Goal: Information Seeking & Learning: Learn about a topic

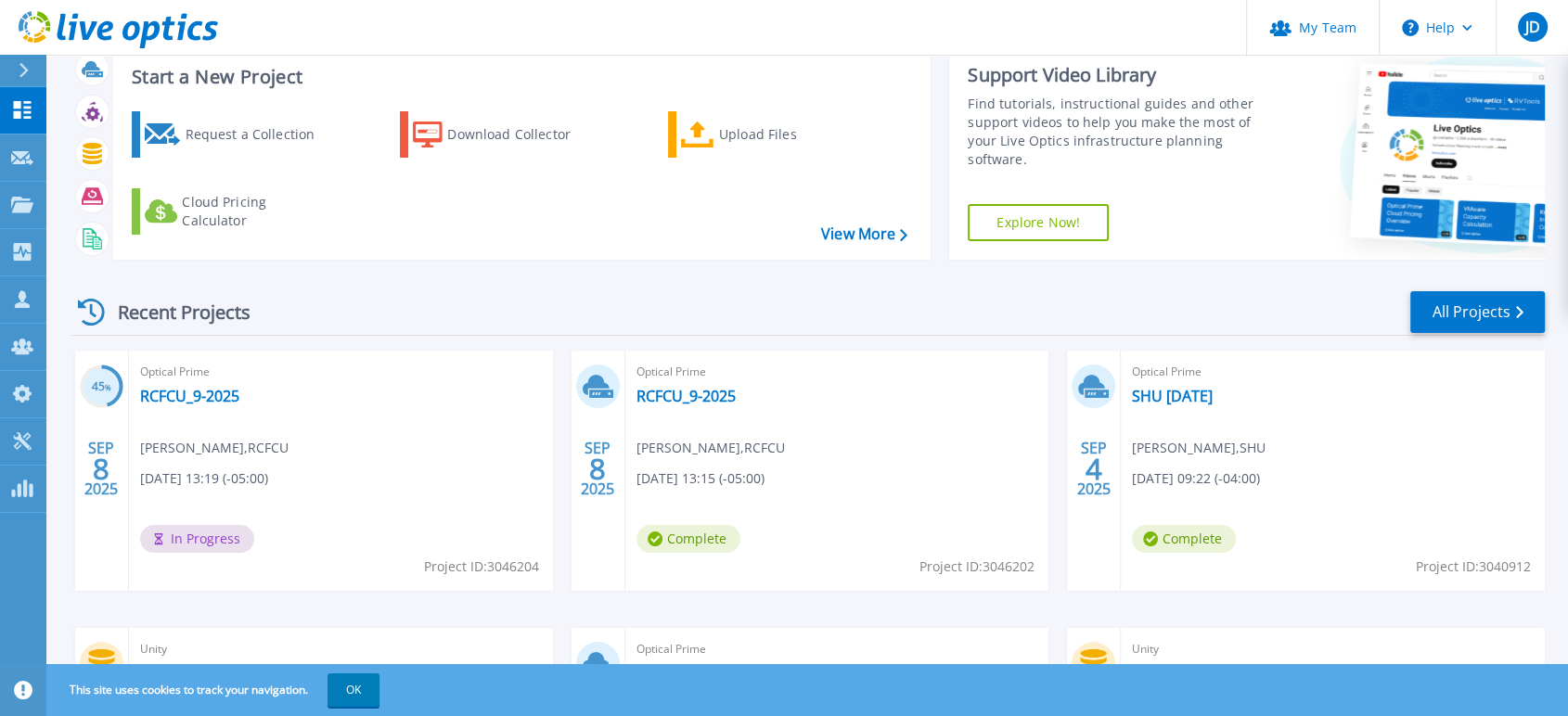
scroll to position [103, 0]
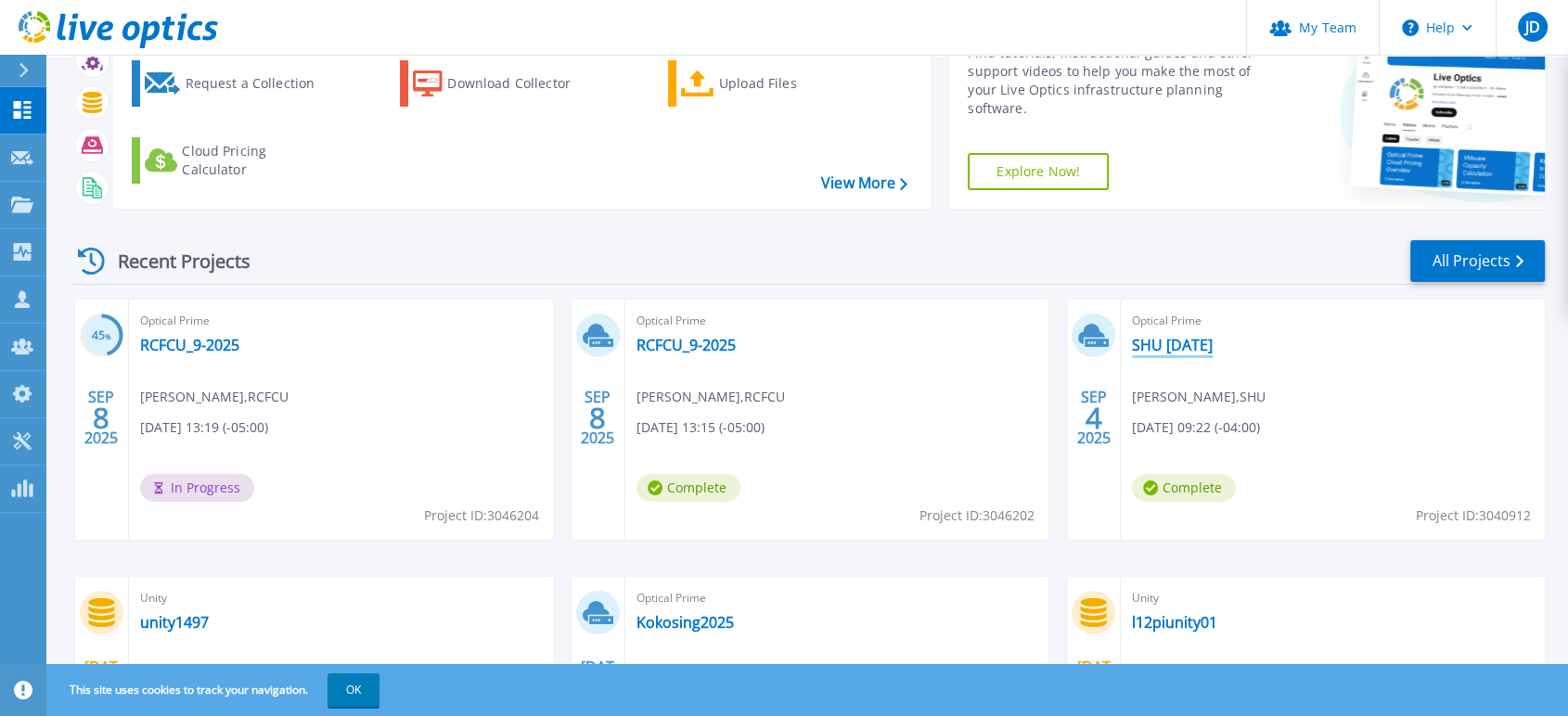
click at [1165, 340] on link "SHU [DATE]" at bounding box center [1172, 344] width 81 height 18
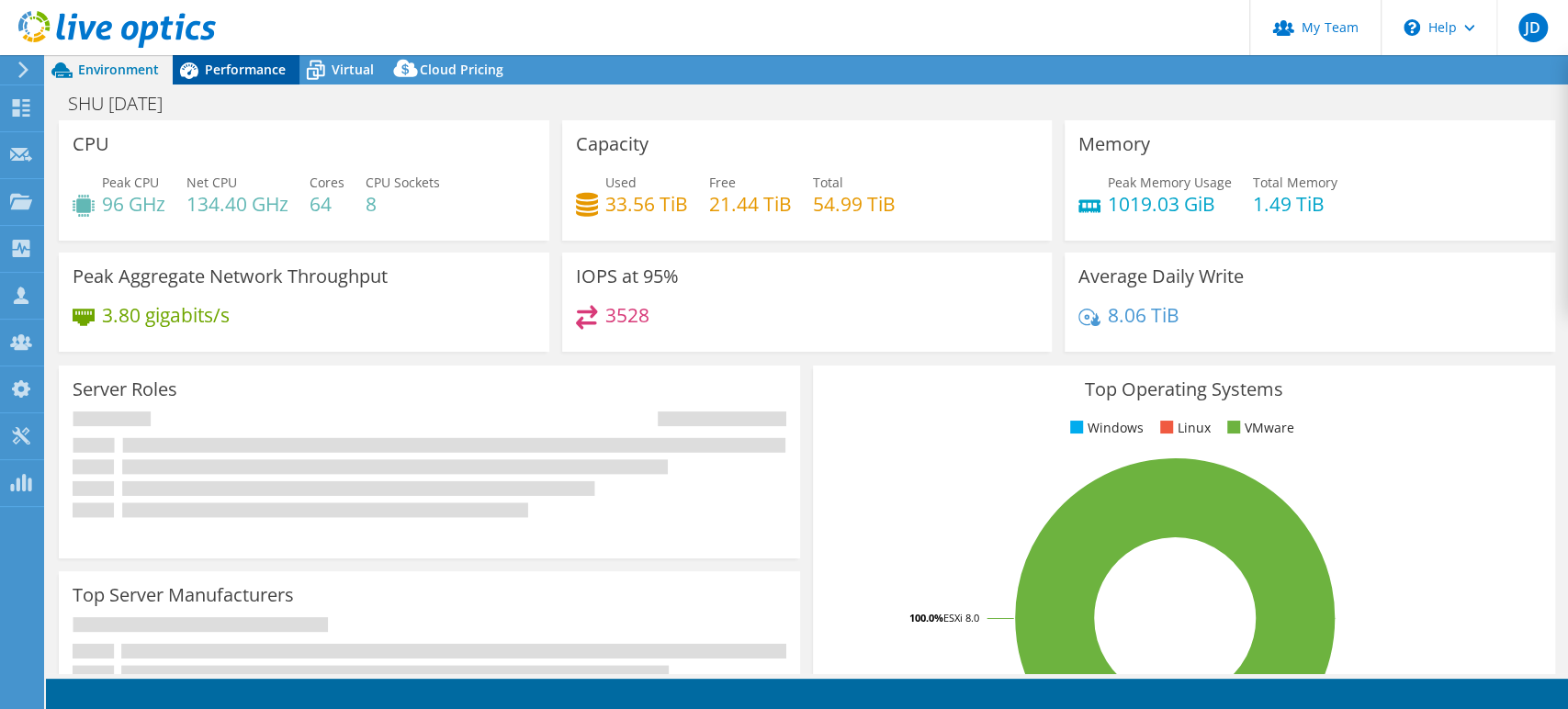
select select "USD"
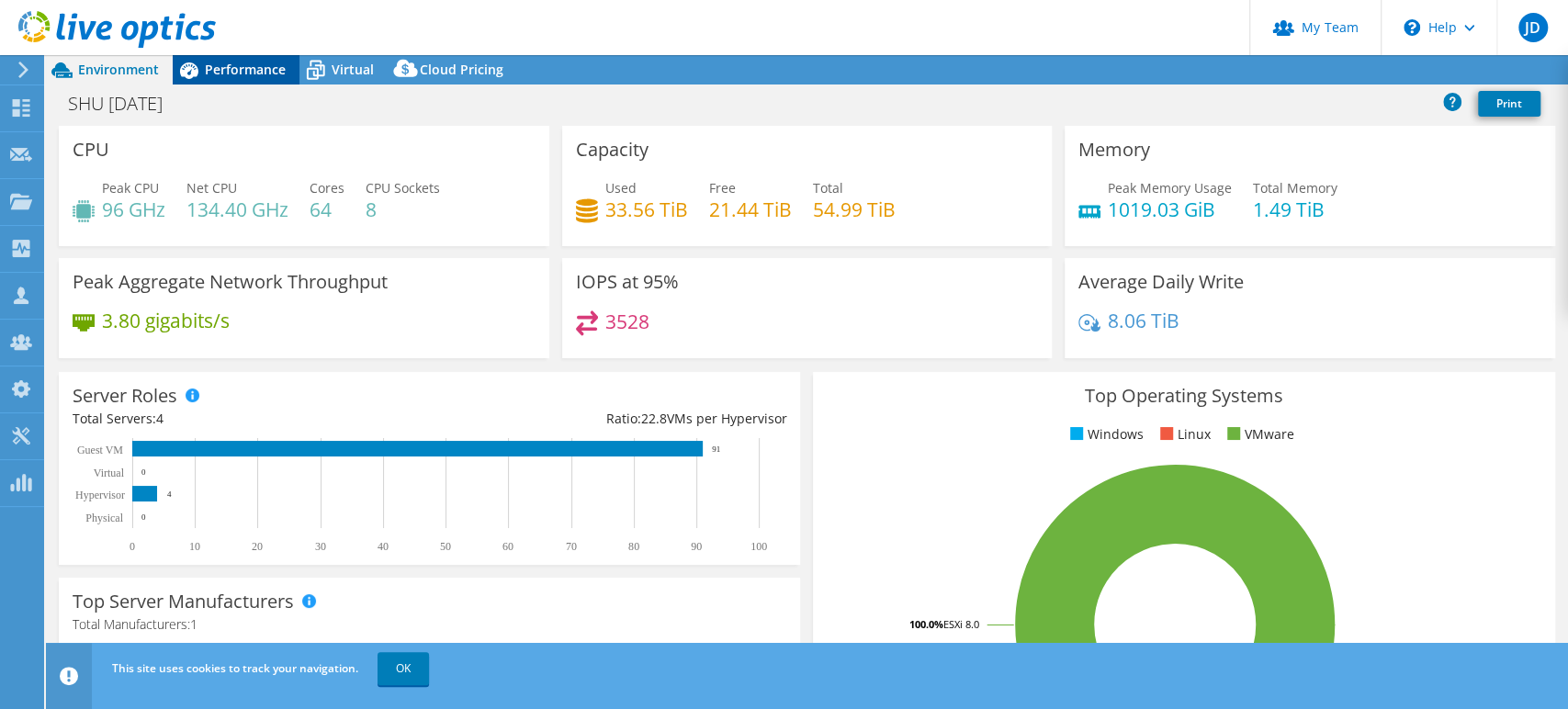
click at [226, 70] on span "Performance" at bounding box center [246, 69] width 81 height 17
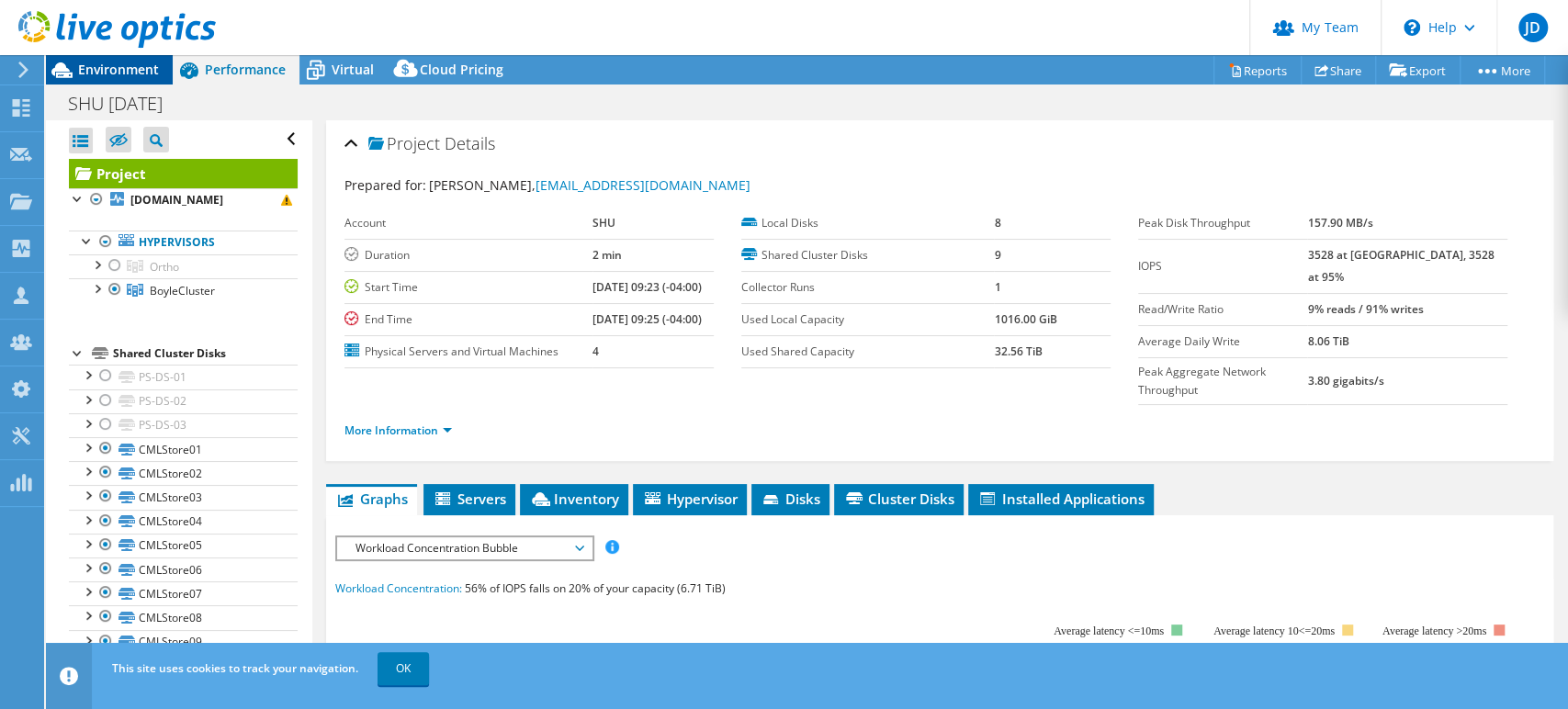
click at [128, 68] on span "Environment" at bounding box center [119, 69] width 81 height 17
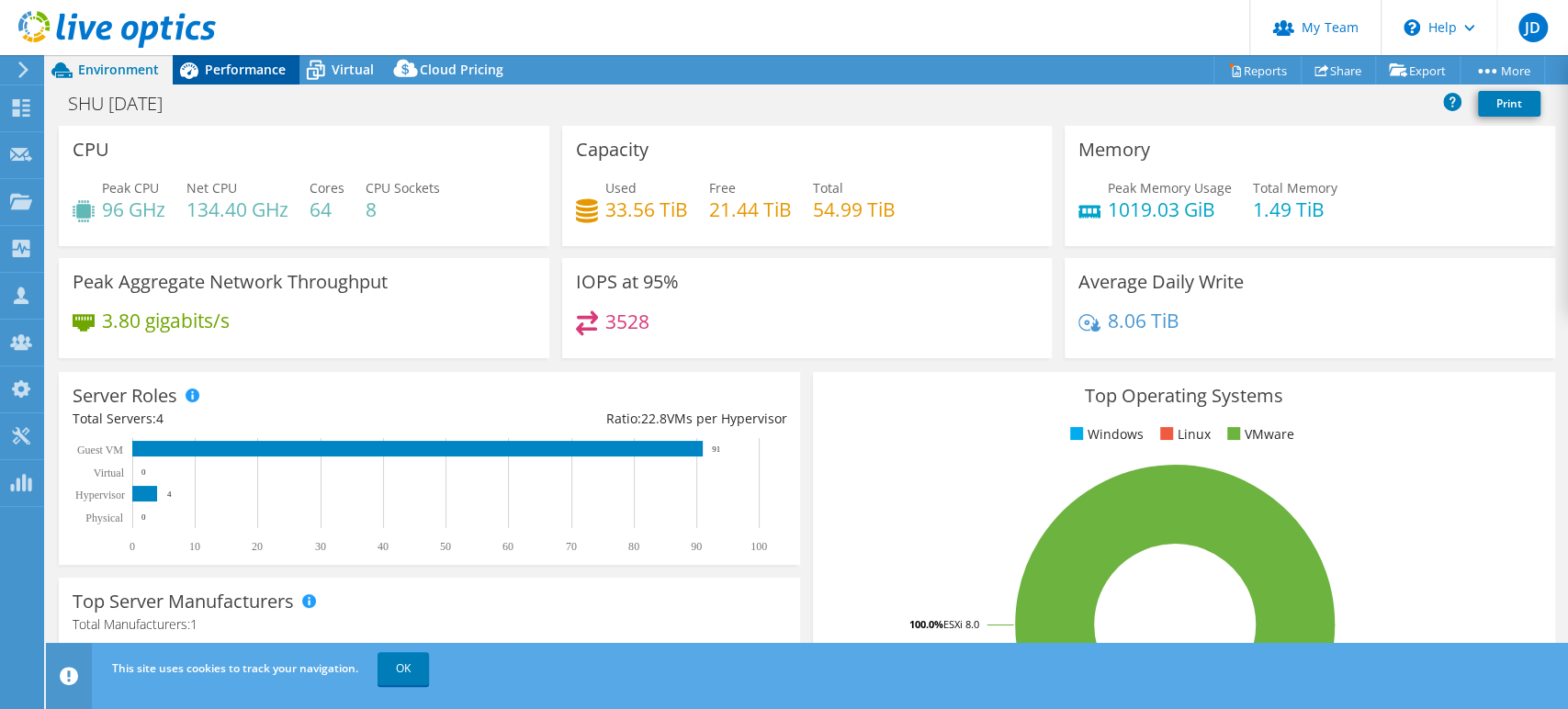
click at [252, 66] on span "Performance" at bounding box center [246, 69] width 81 height 17
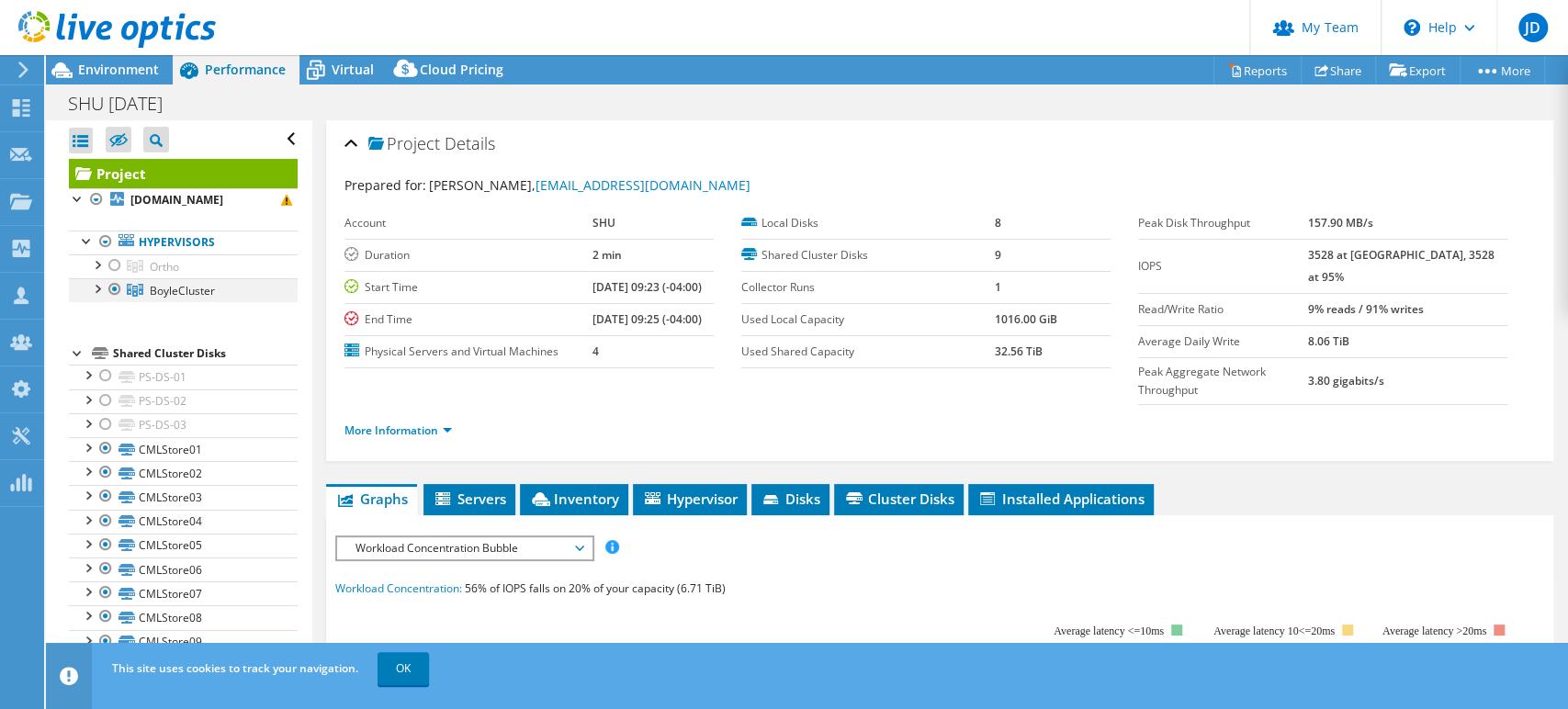
click at [112, 292] on div at bounding box center [115, 289] width 18 height 22
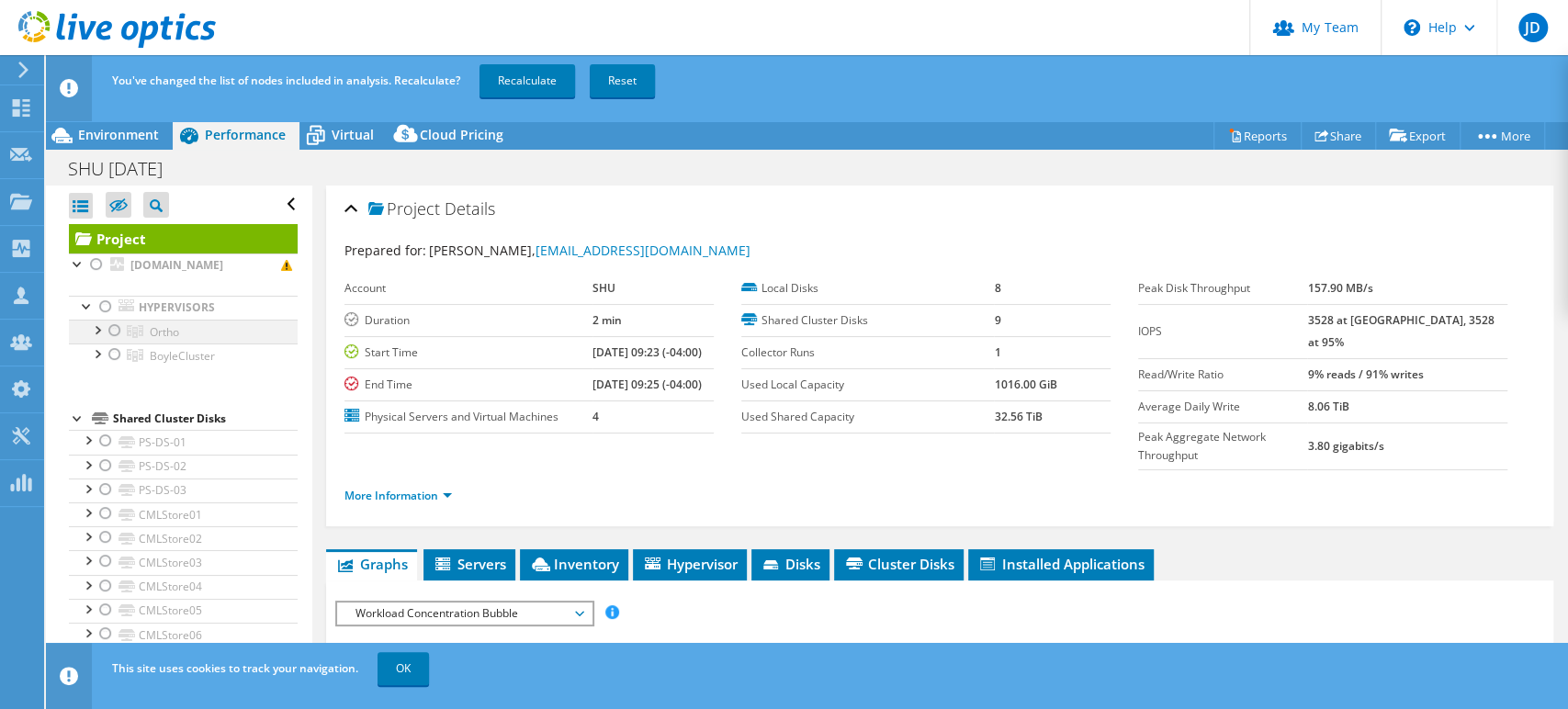
click at [112, 328] on div at bounding box center [115, 330] width 18 height 22
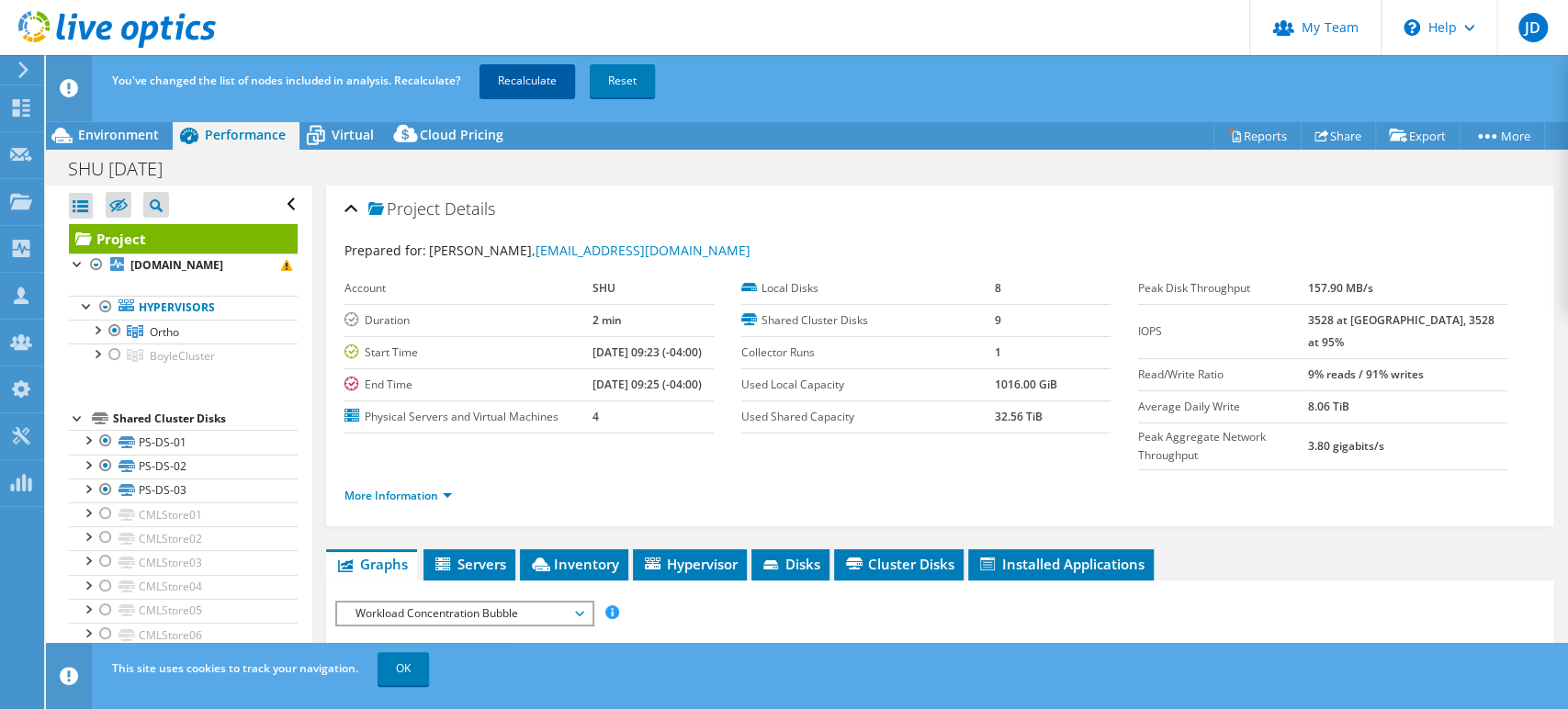
click at [536, 71] on link "Recalculate" at bounding box center [527, 81] width 95 height 33
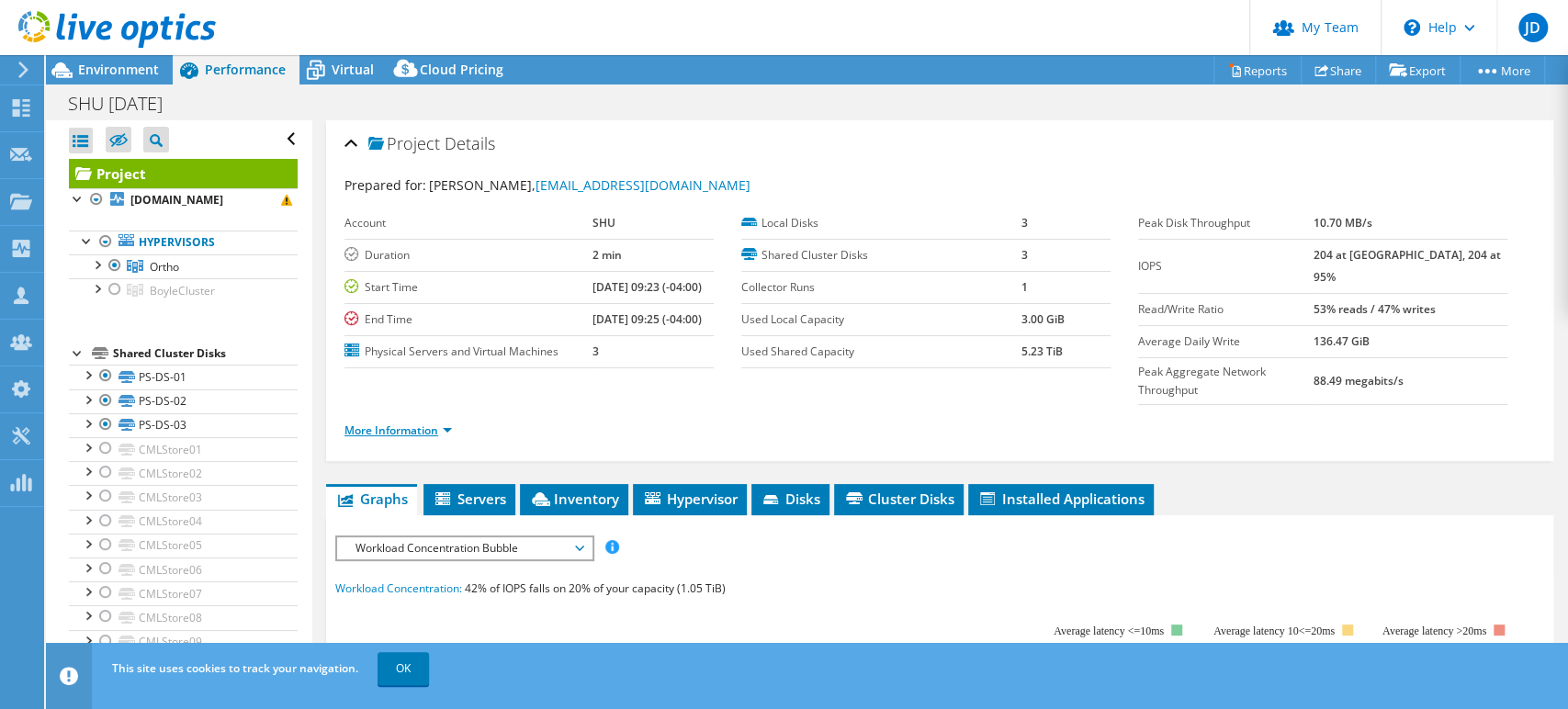
click at [429, 422] on link "More Information" at bounding box center [398, 430] width 108 height 15
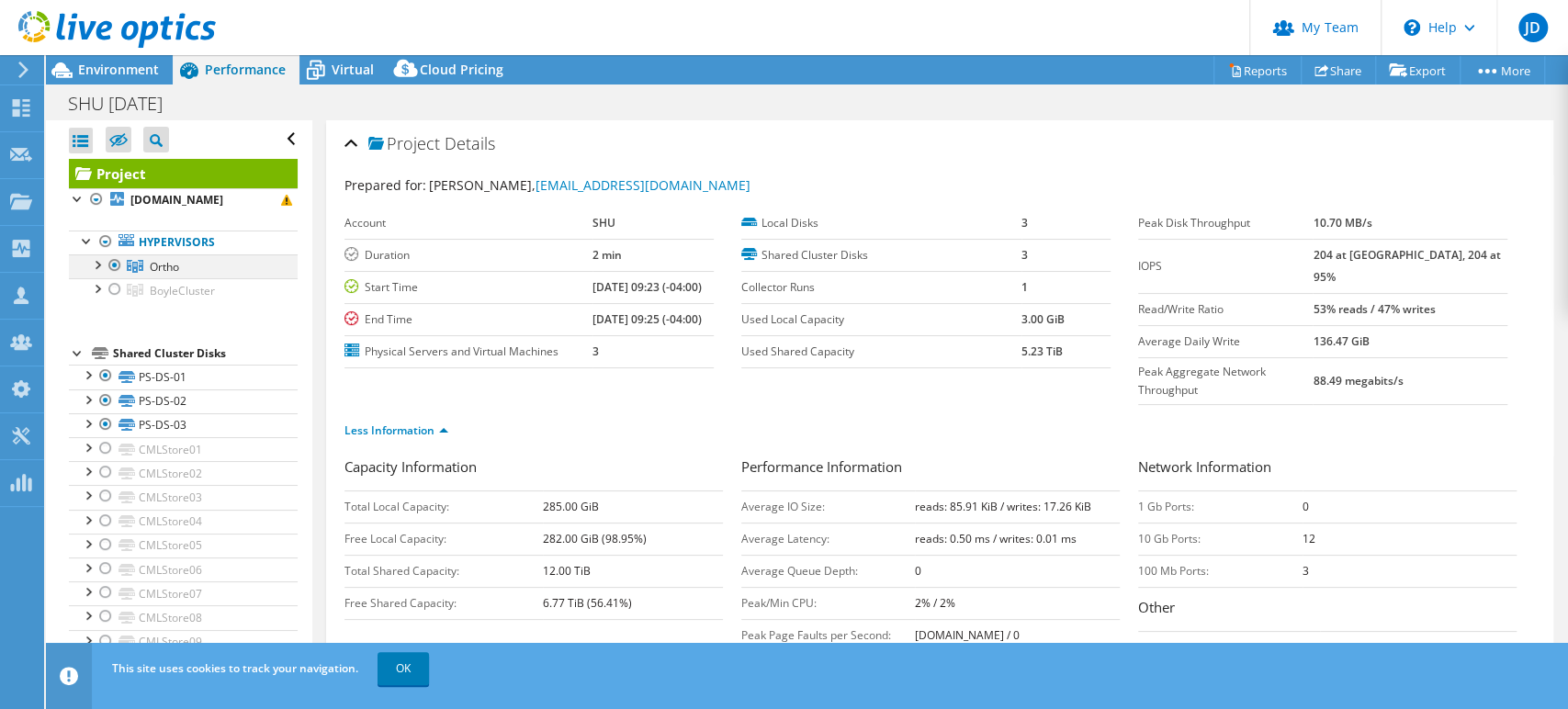
click at [95, 262] on div at bounding box center [96, 263] width 18 height 18
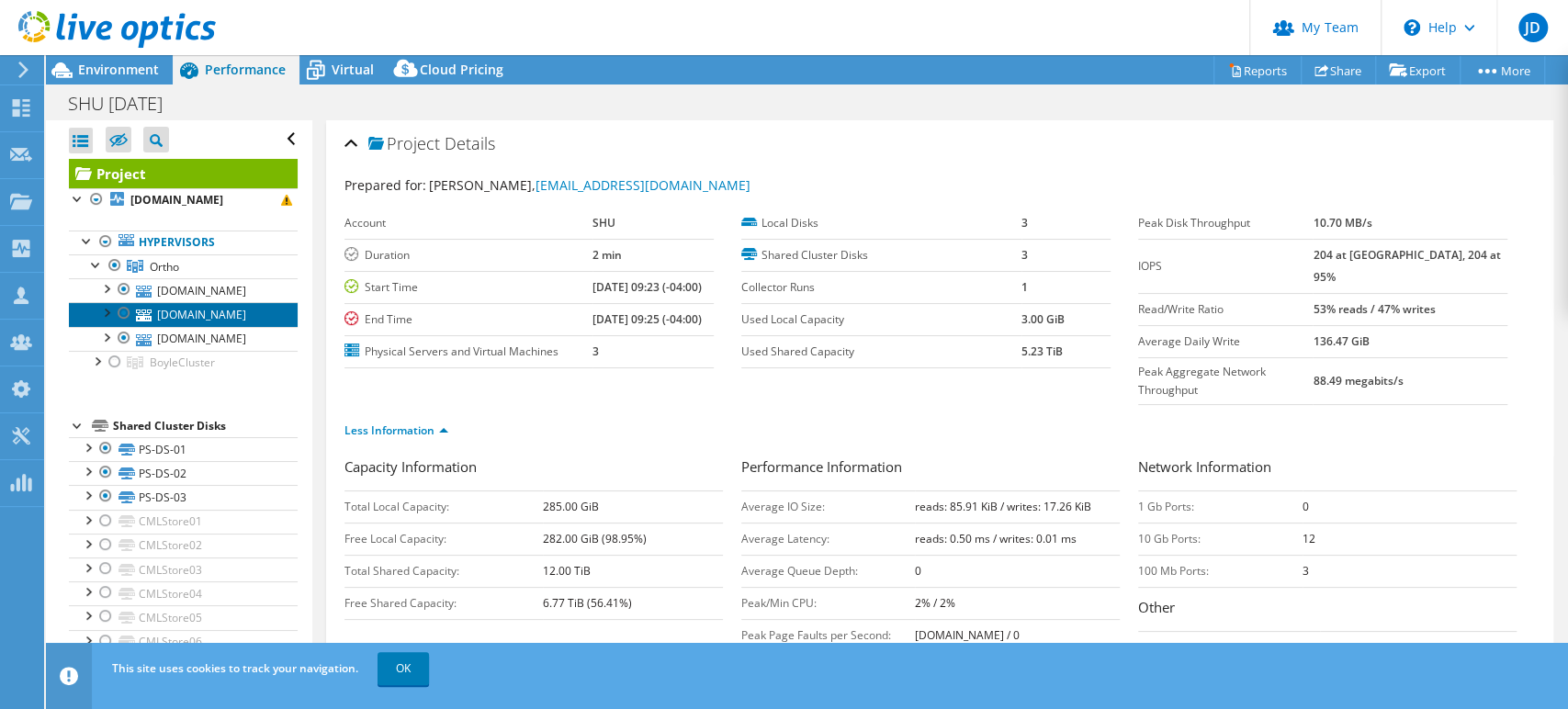
click at [233, 311] on link "orthvm01.setonhill.edu" at bounding box center [182, 314] width 228 height 24
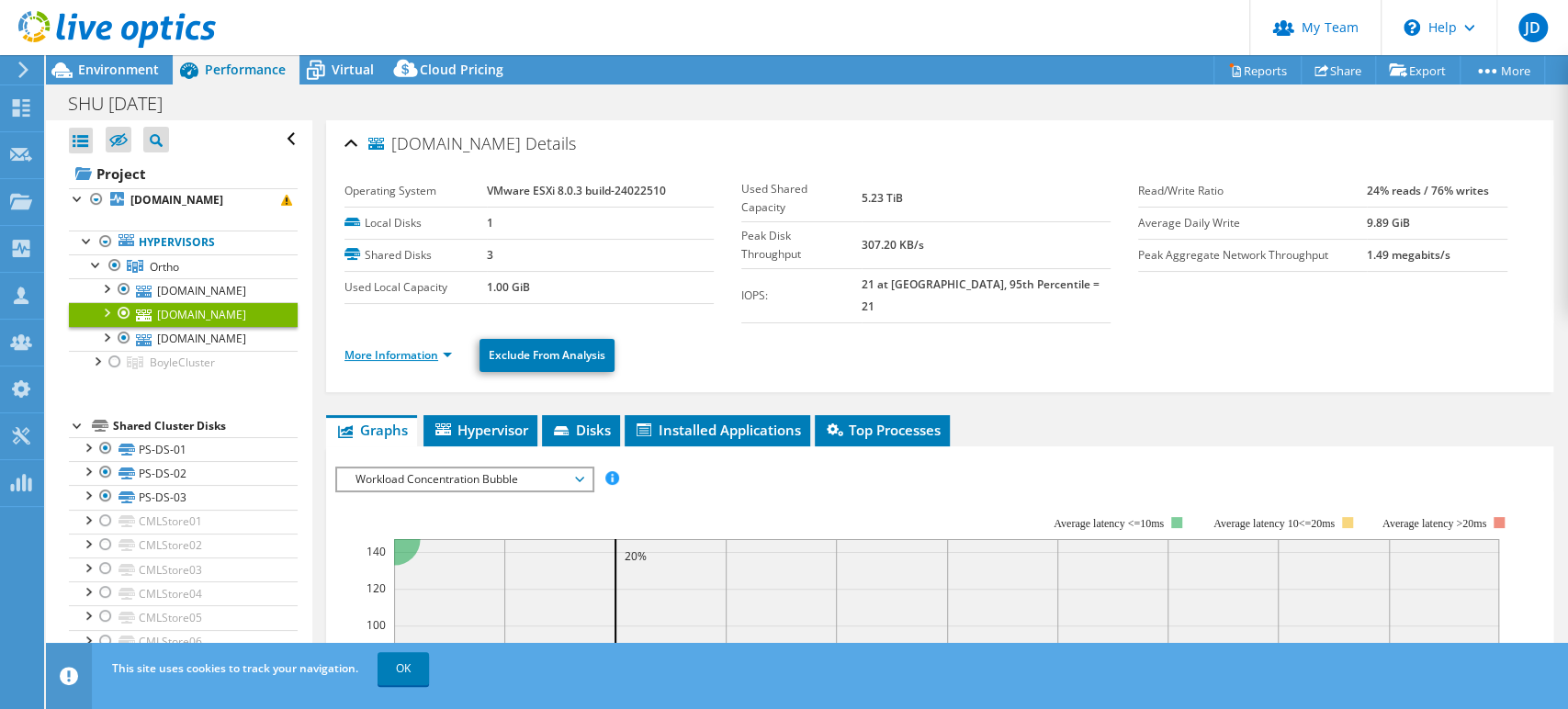
click at [451, 347] on link "More Information" at bounding box center [398, 354] width 108 height 15
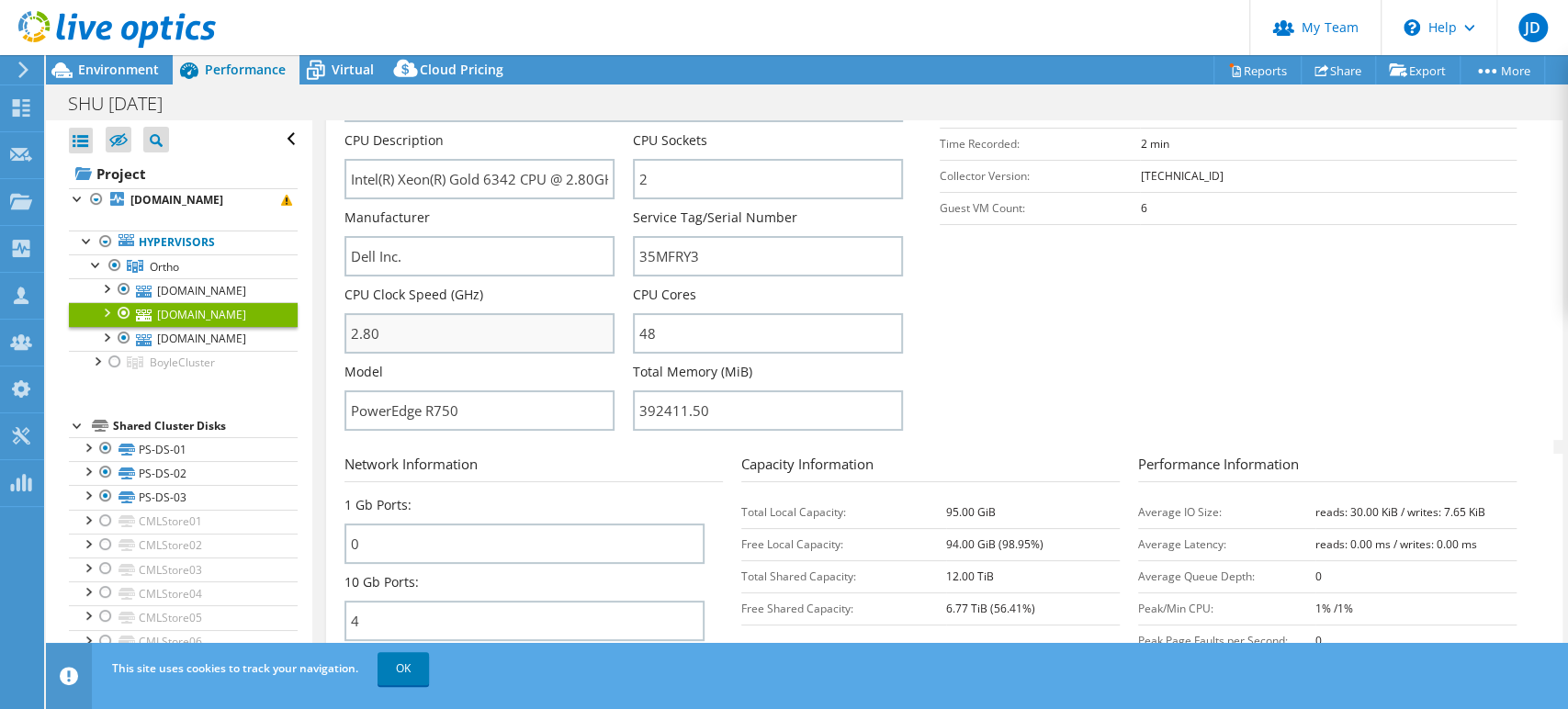
scroll to position [407, 0]
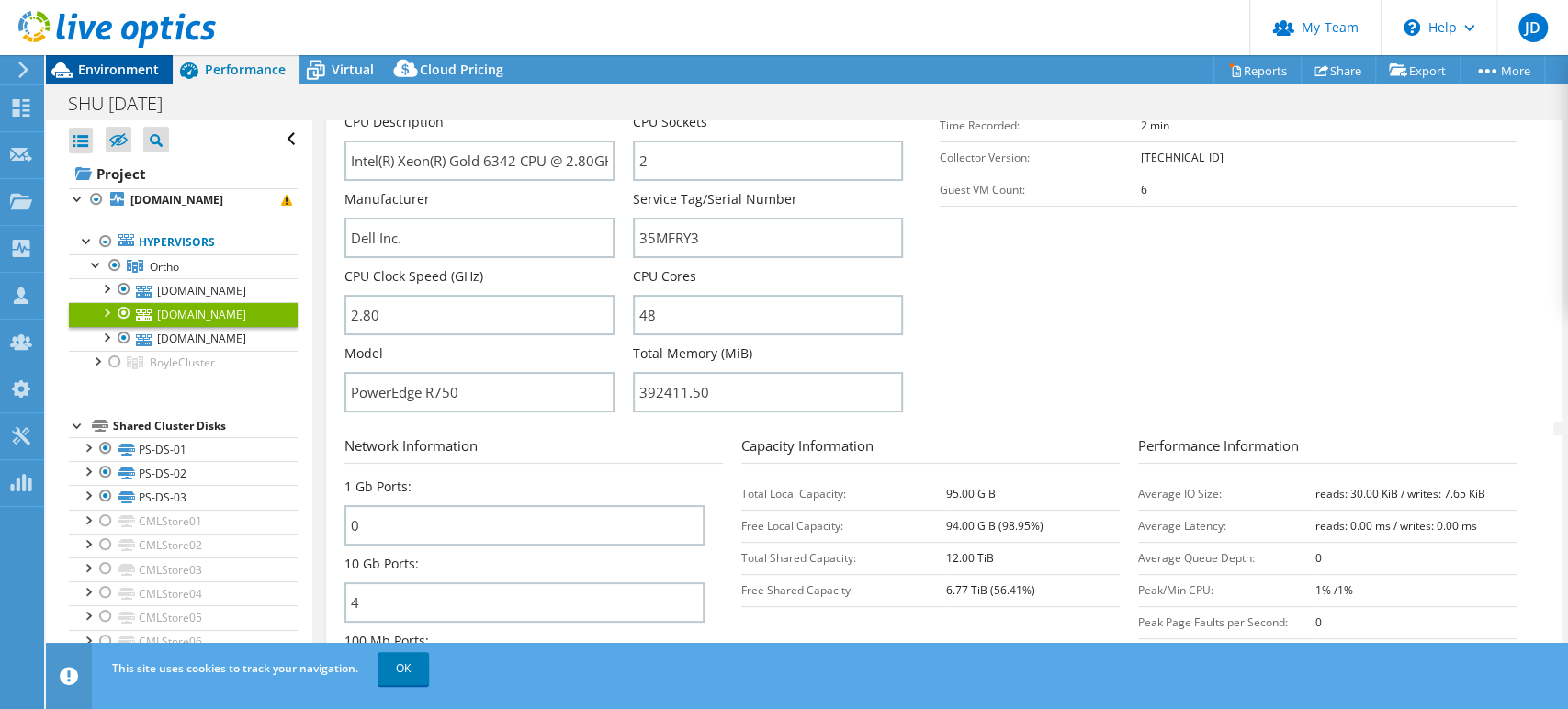
click at [112, 72] on span "Environment" at bounding box center [119, 69] width 81 height 17
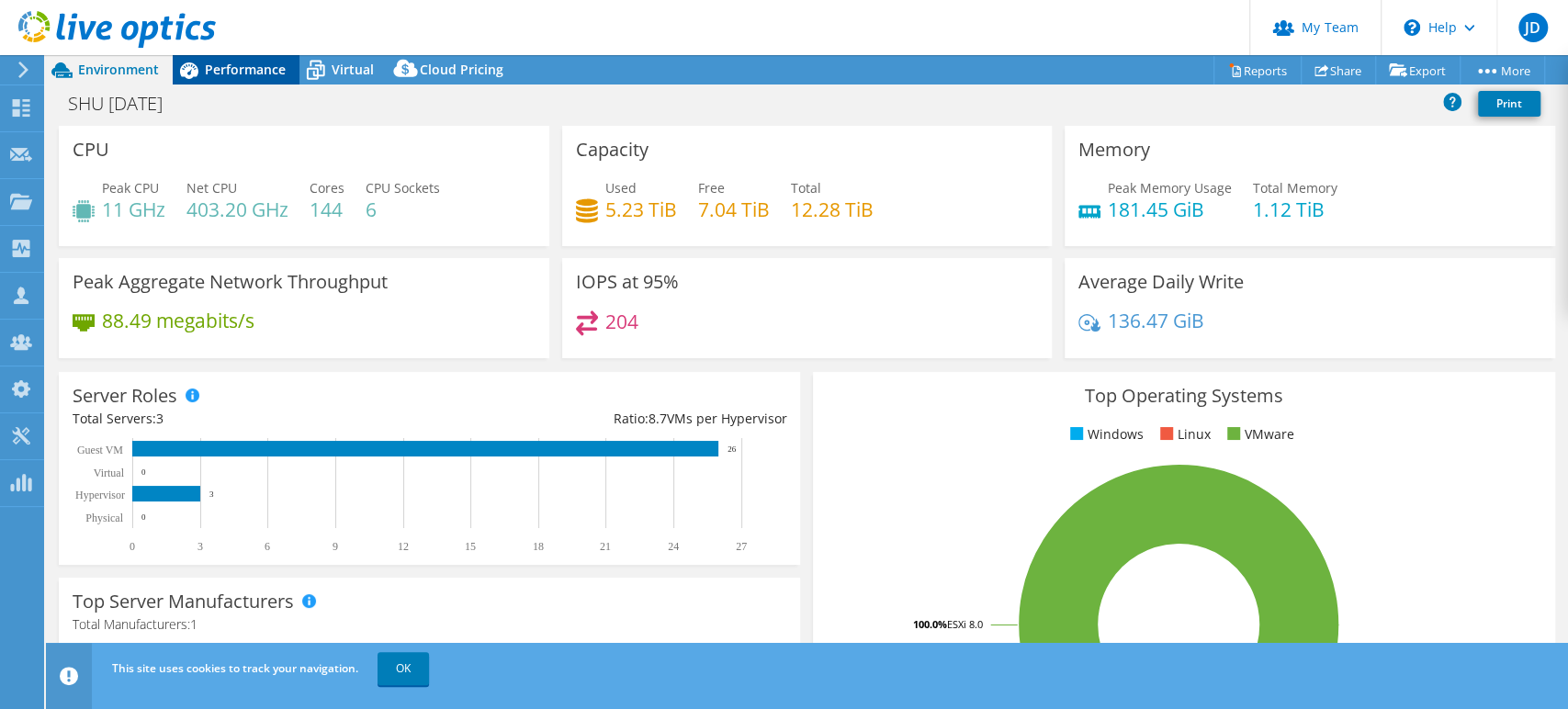
click at [249, 72] on span "Performance" at bounding box center [246, 69] width 81 height 17
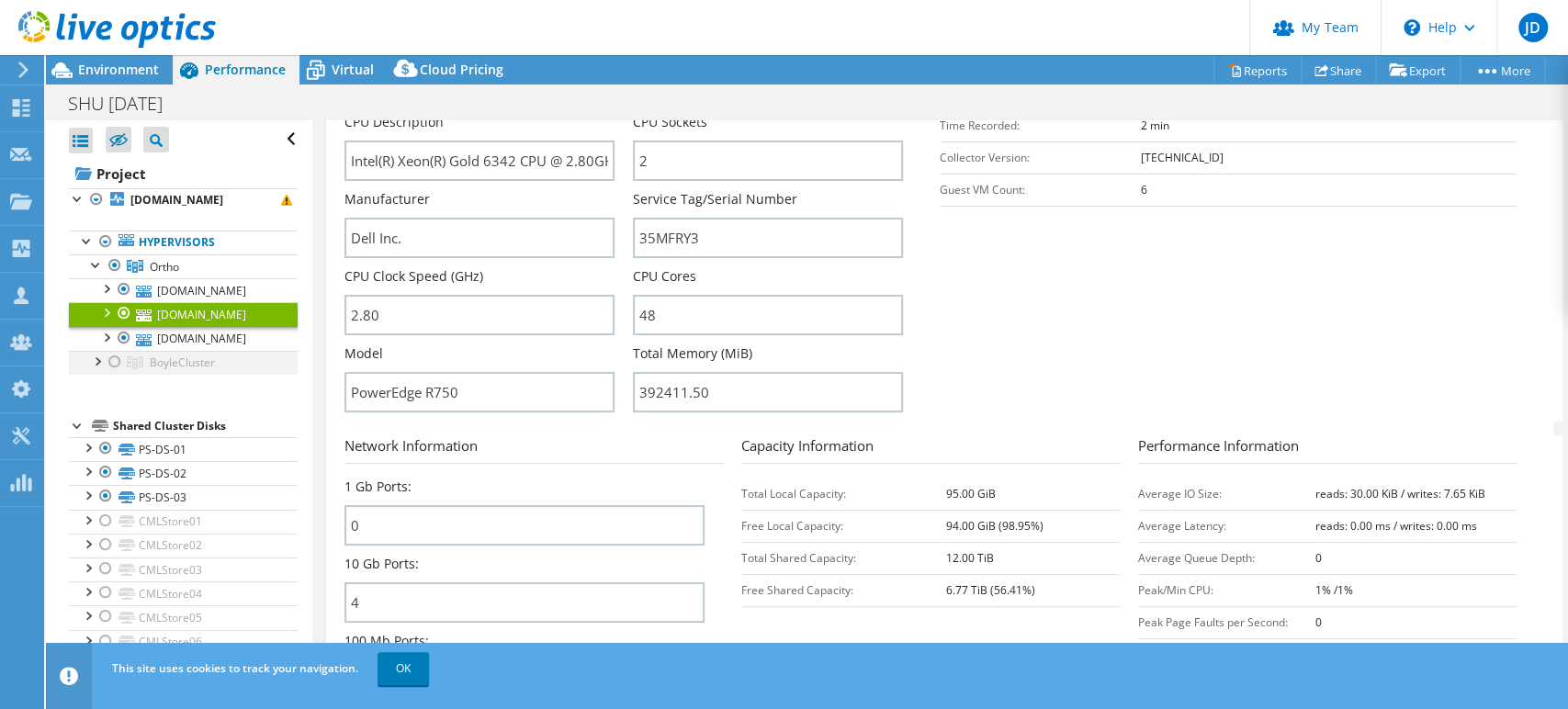
click at [99, 362] on div at bounding box center [96, 359] width 18 height 18
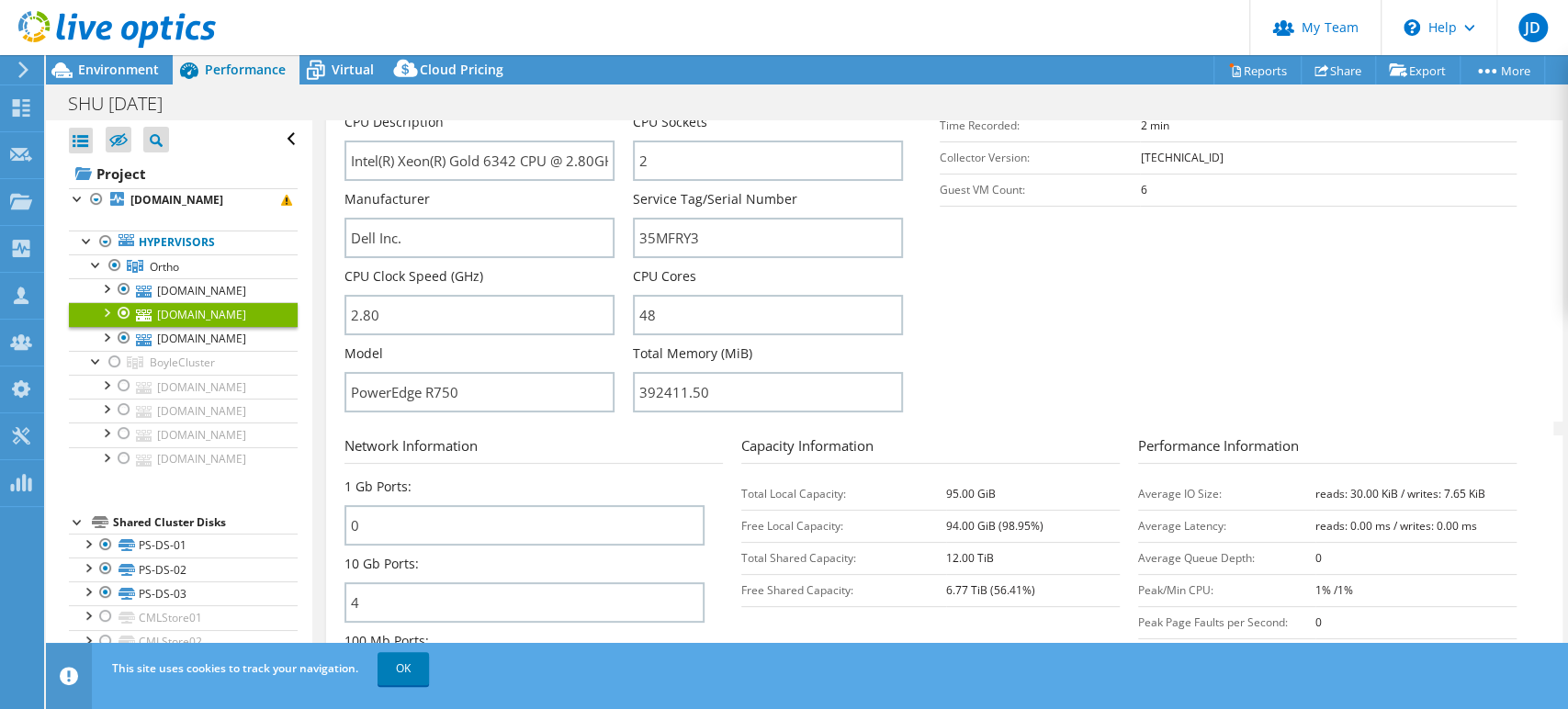
click at [1250, 279] on section "Server Information Server Name orthvm01.setonhill.edu CPU Description Intel(R) …" at bounding box center [943, 207] width 1200 height 428
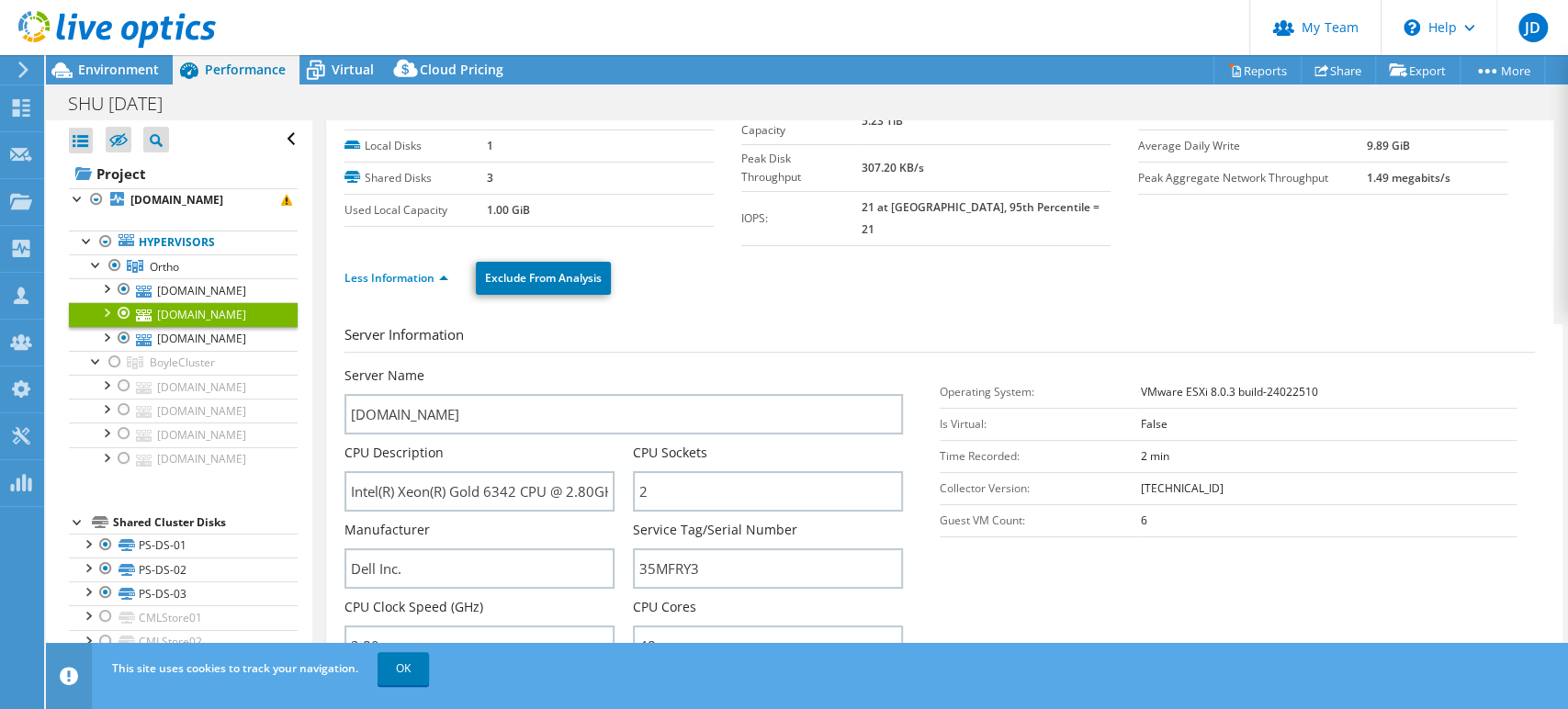
scroll to position [0, 0]
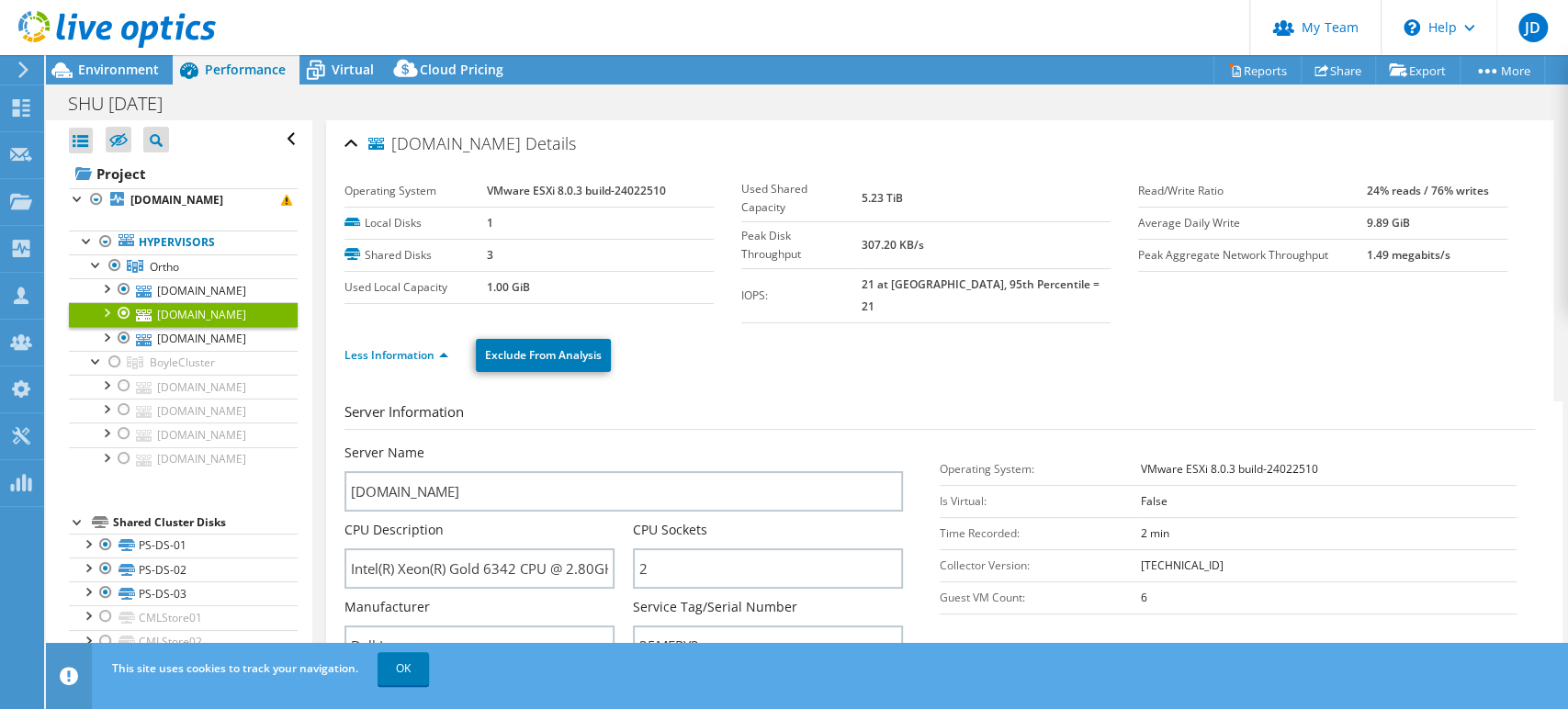
click at [88, 48] on icon at bounding box center [117, 29] width 198 height 38
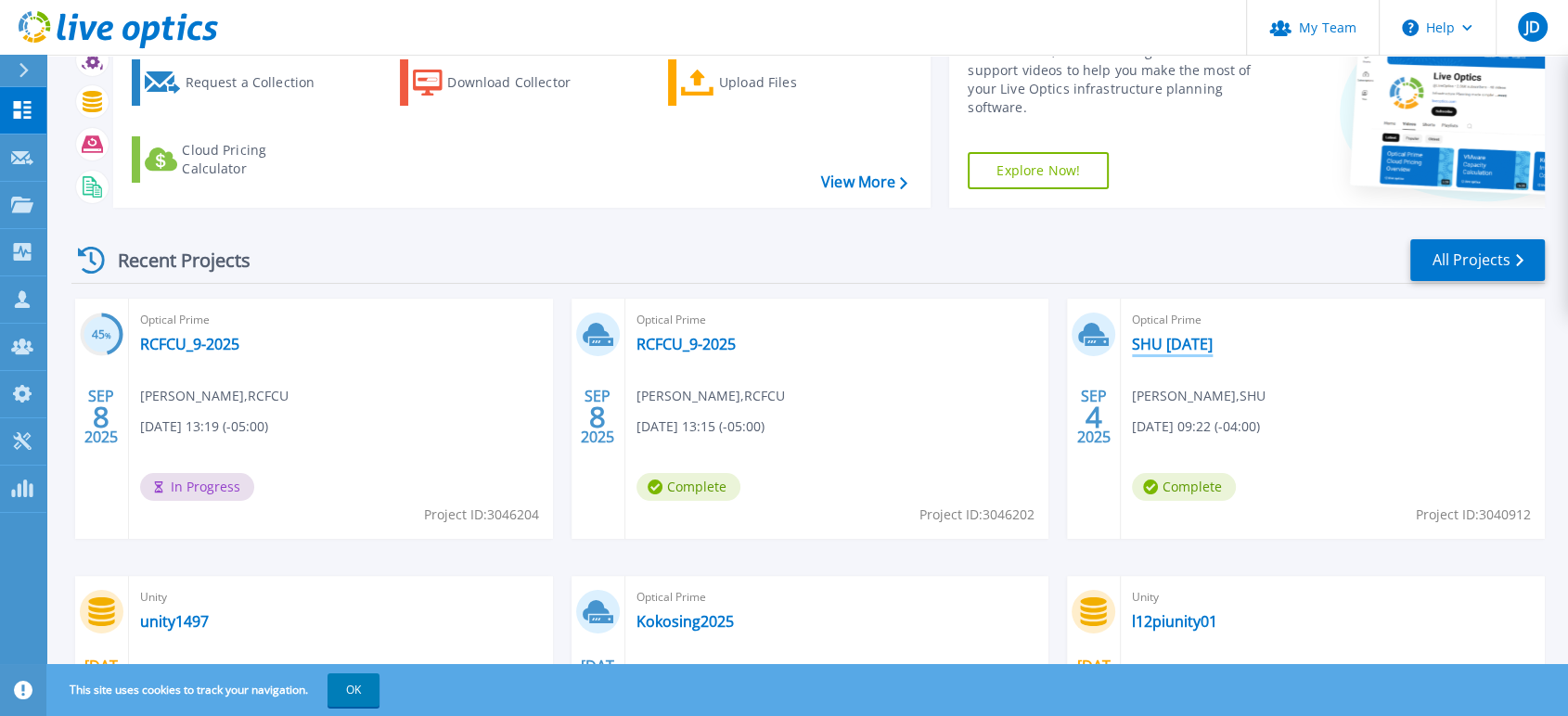
scroll to position [103, 0]
click at [1193, 339] on link "SHU [DATE]" at bounding box center [1172, 344] width 81 height 18
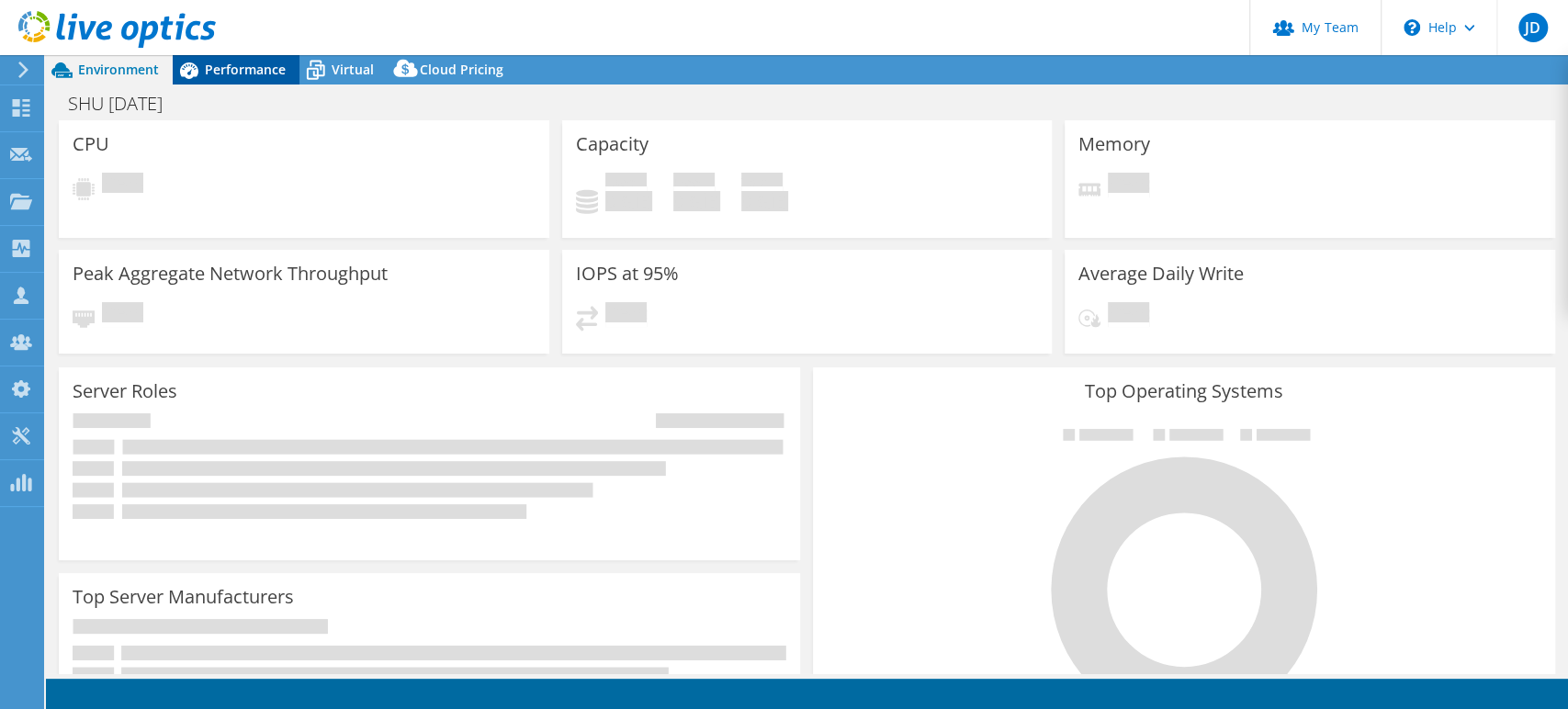
select select "USD"
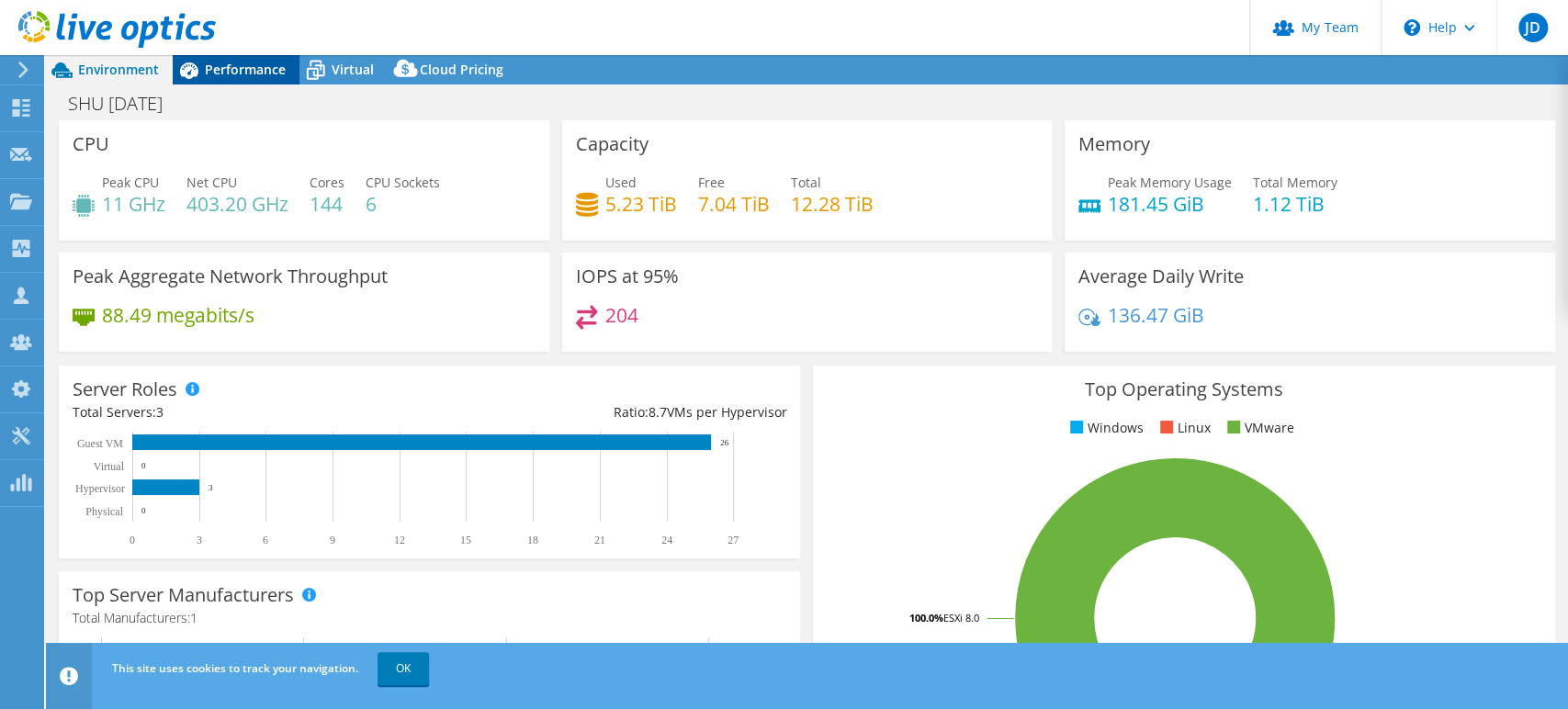
click at [248, 65] on span "Performance" at bounding box center [246, 69] width 81 height 17
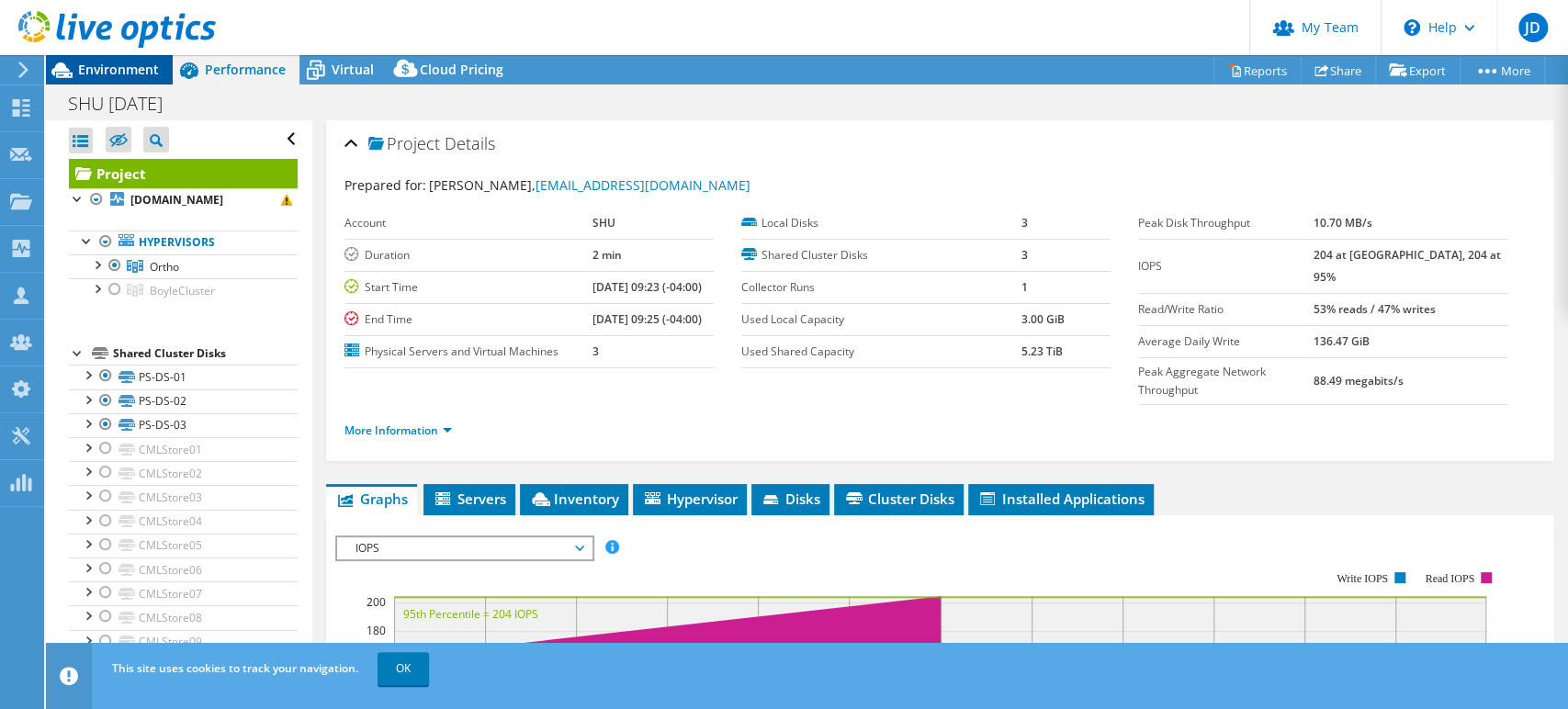
click at [117, 68] on span "Environment" at bounding box center [119, 69] width 81 height 17
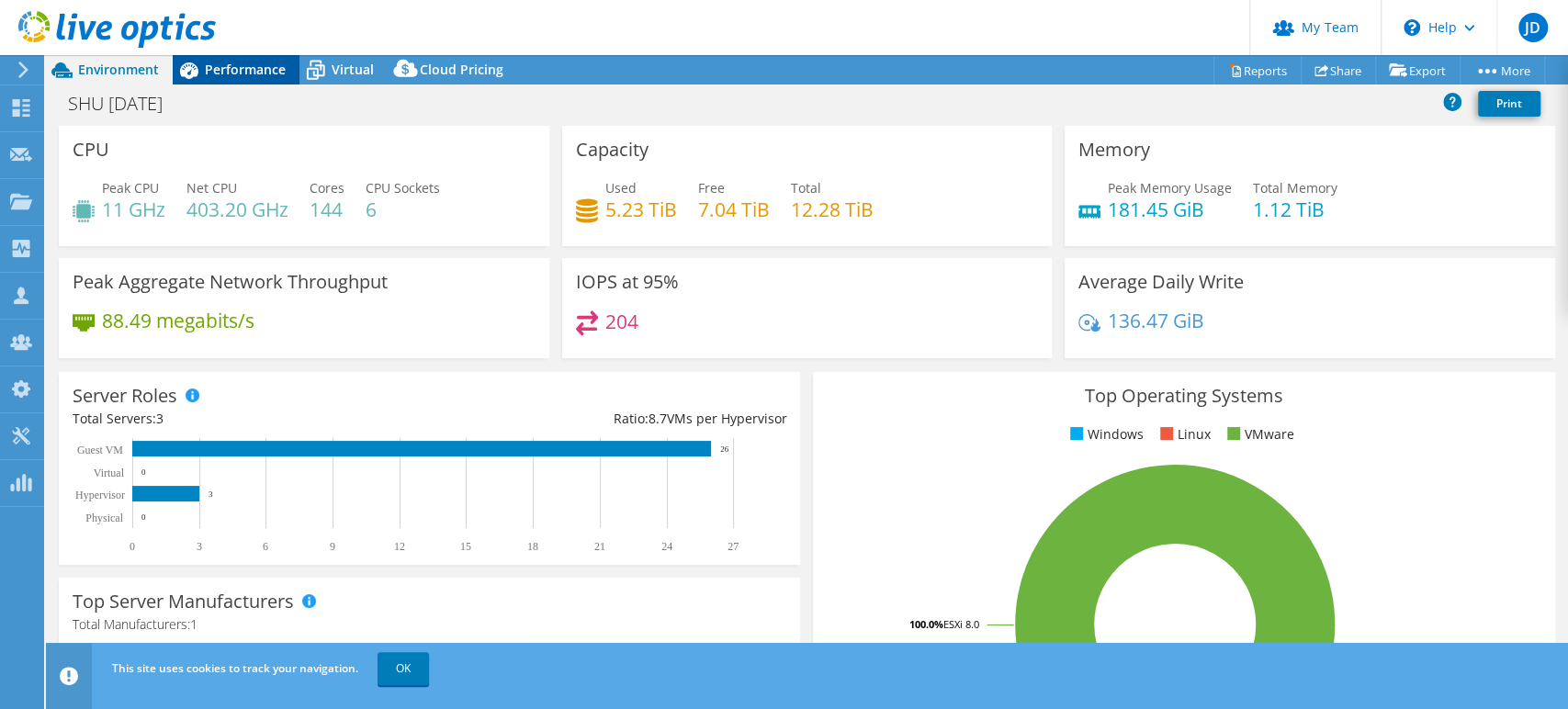
click at [226, 62] on span "Performance" at bounding box center [246, 69] width 81 height 17
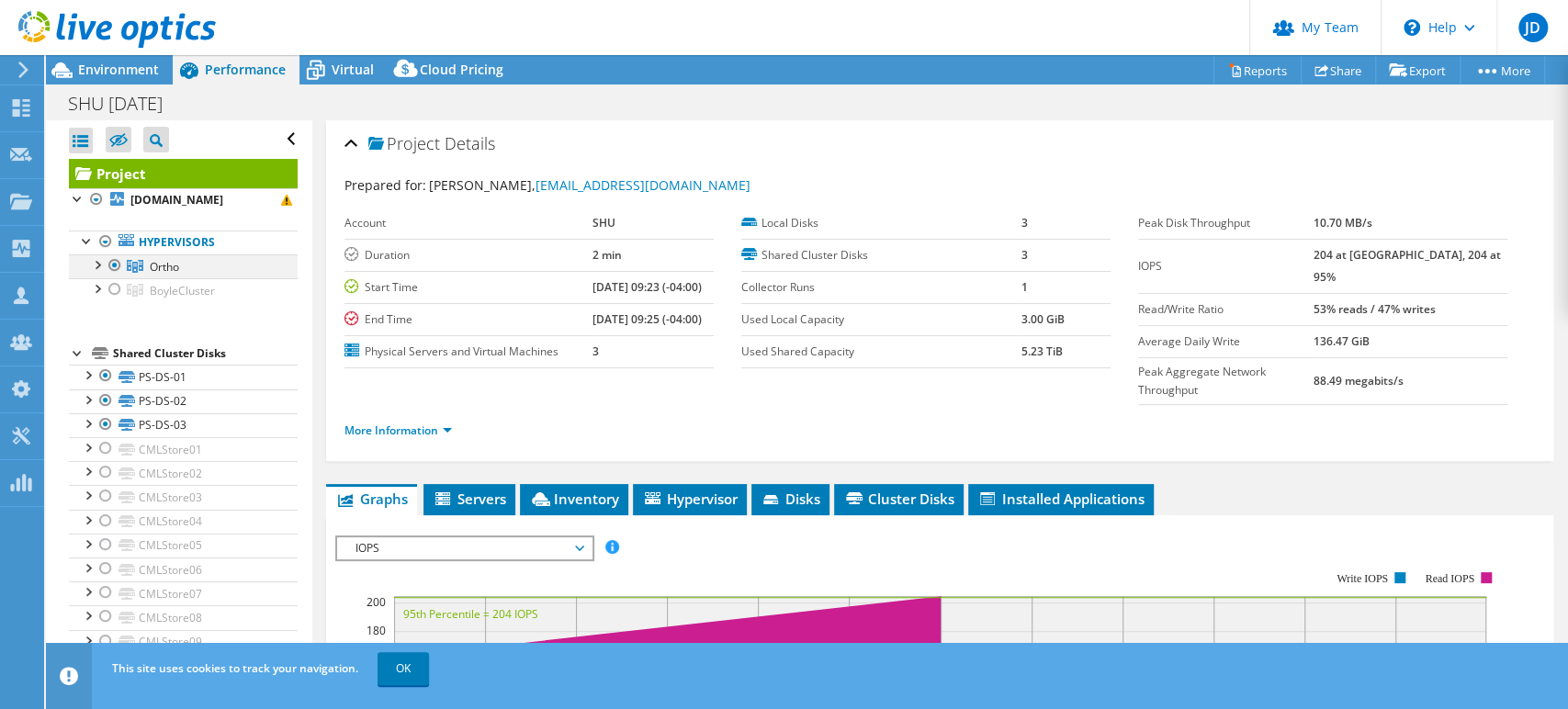
click at [113, 261] on div at bounding box center [115, 265] width 18 height 22
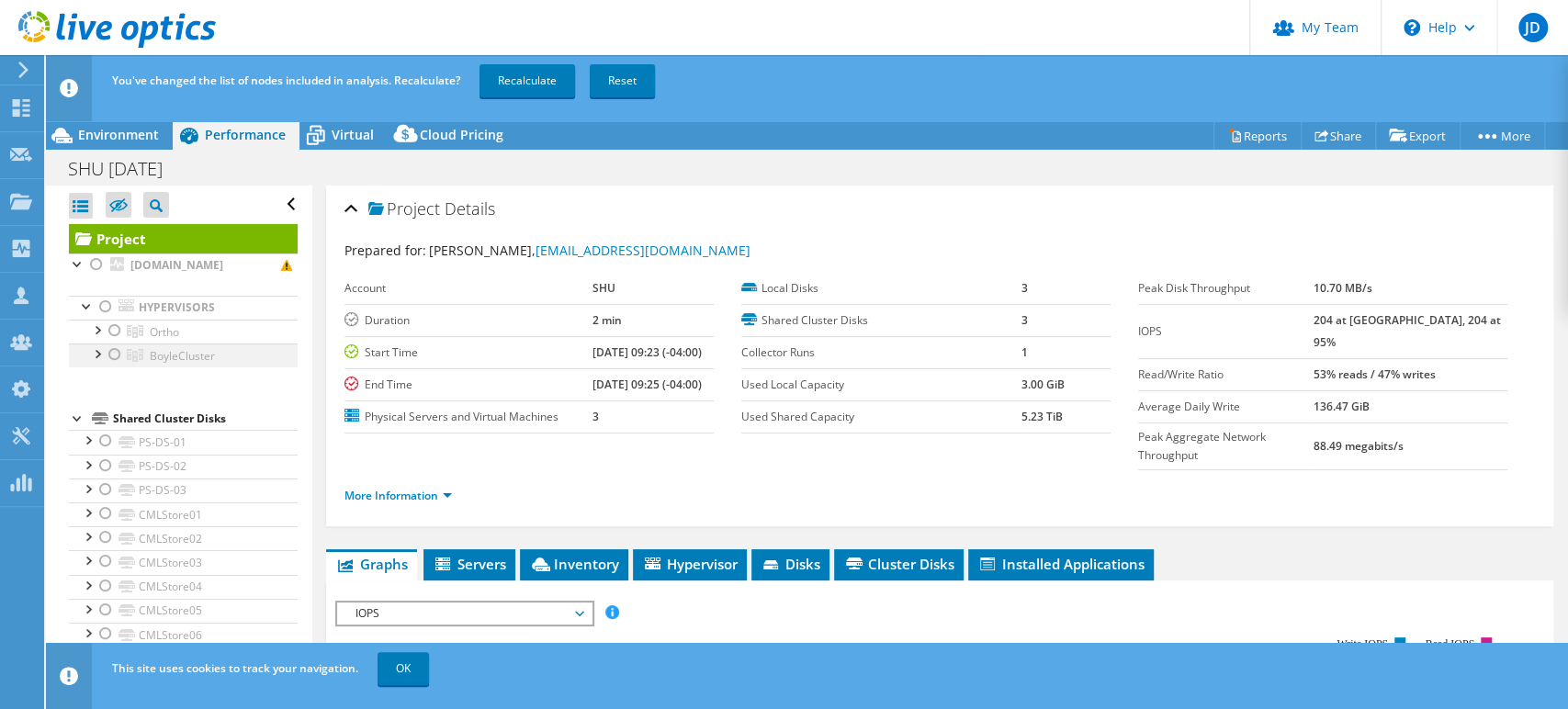
click at [113, 357] on div at bounding box center [115, 354] width 18 height 22
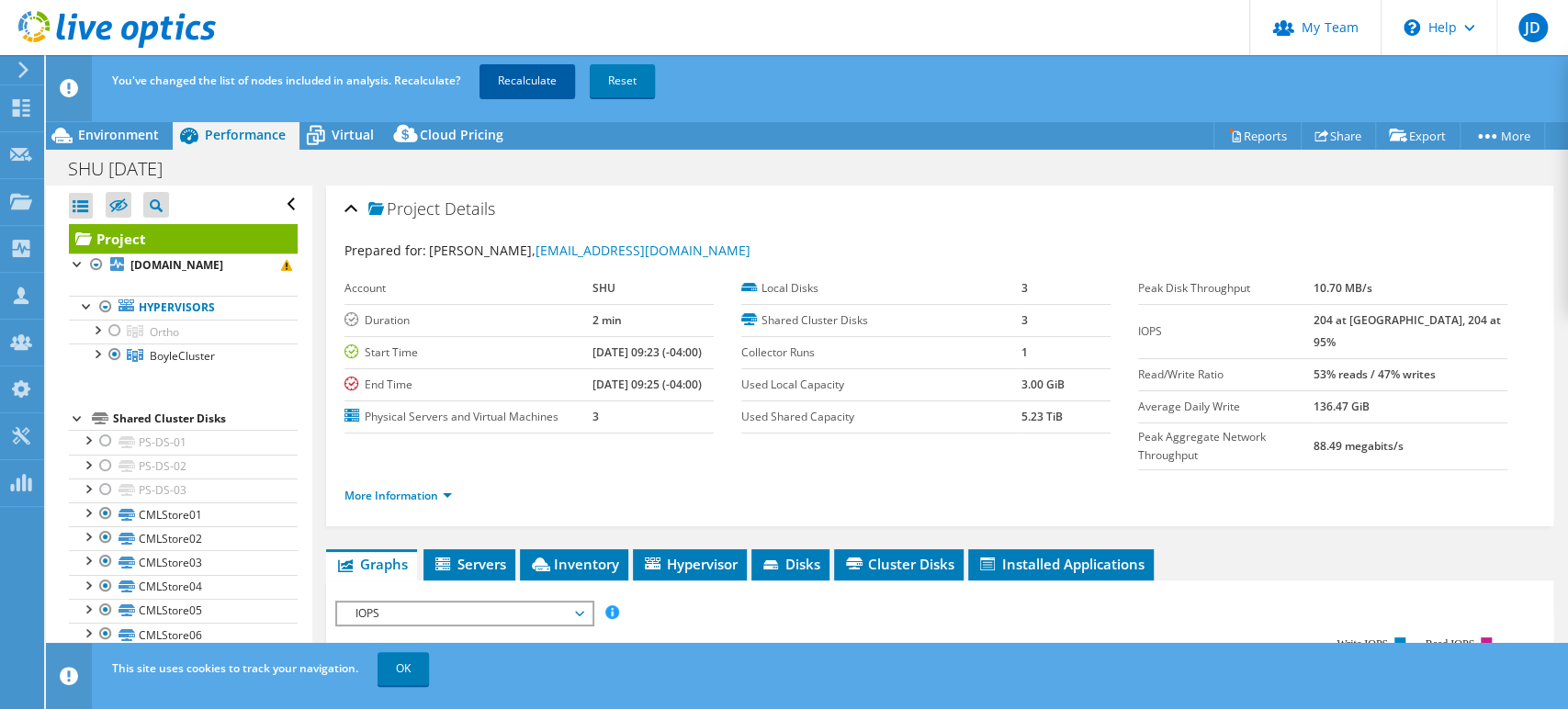
click at [517, 76] on link "Recalculate" at bounding box center [527, 81] width 95 height 33
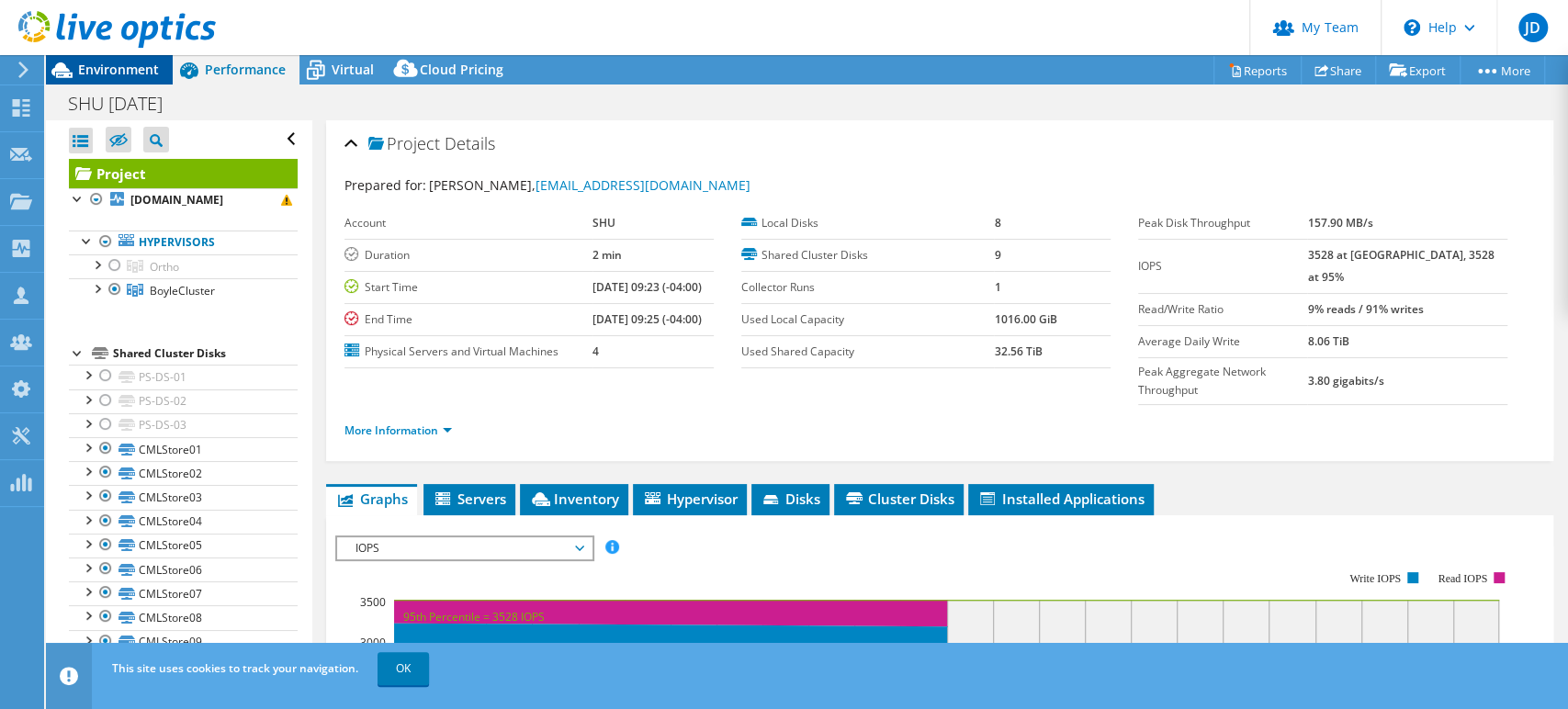
click at [132, 65] on span "Environment" at bounding box center [119, 69] width 81 height 17
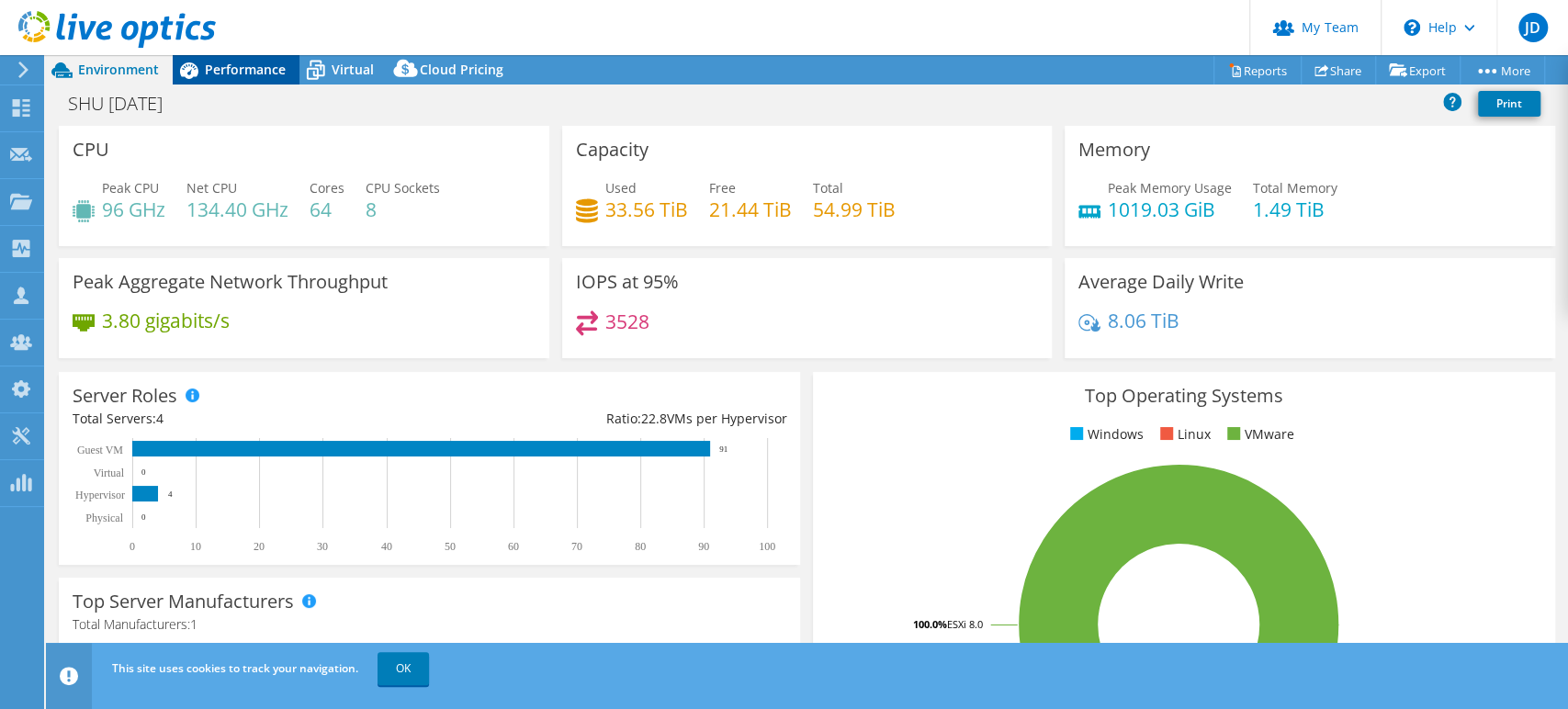
click at [243, 66] on span "Performance" at bounding box center [246, 69] width 81 height 17
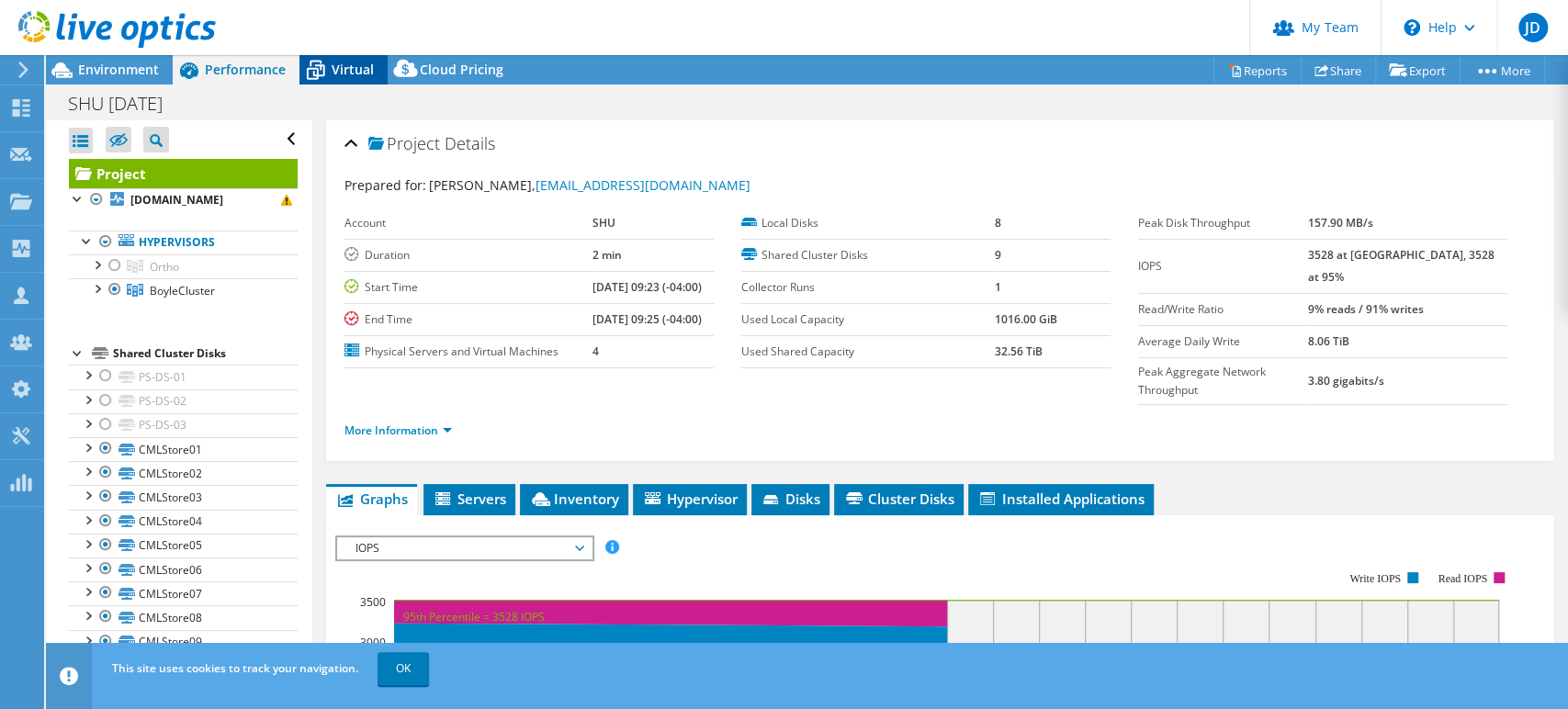
click at [336, 70] on span "Virtual" at bounding box center [353, 69] width 42 height 17
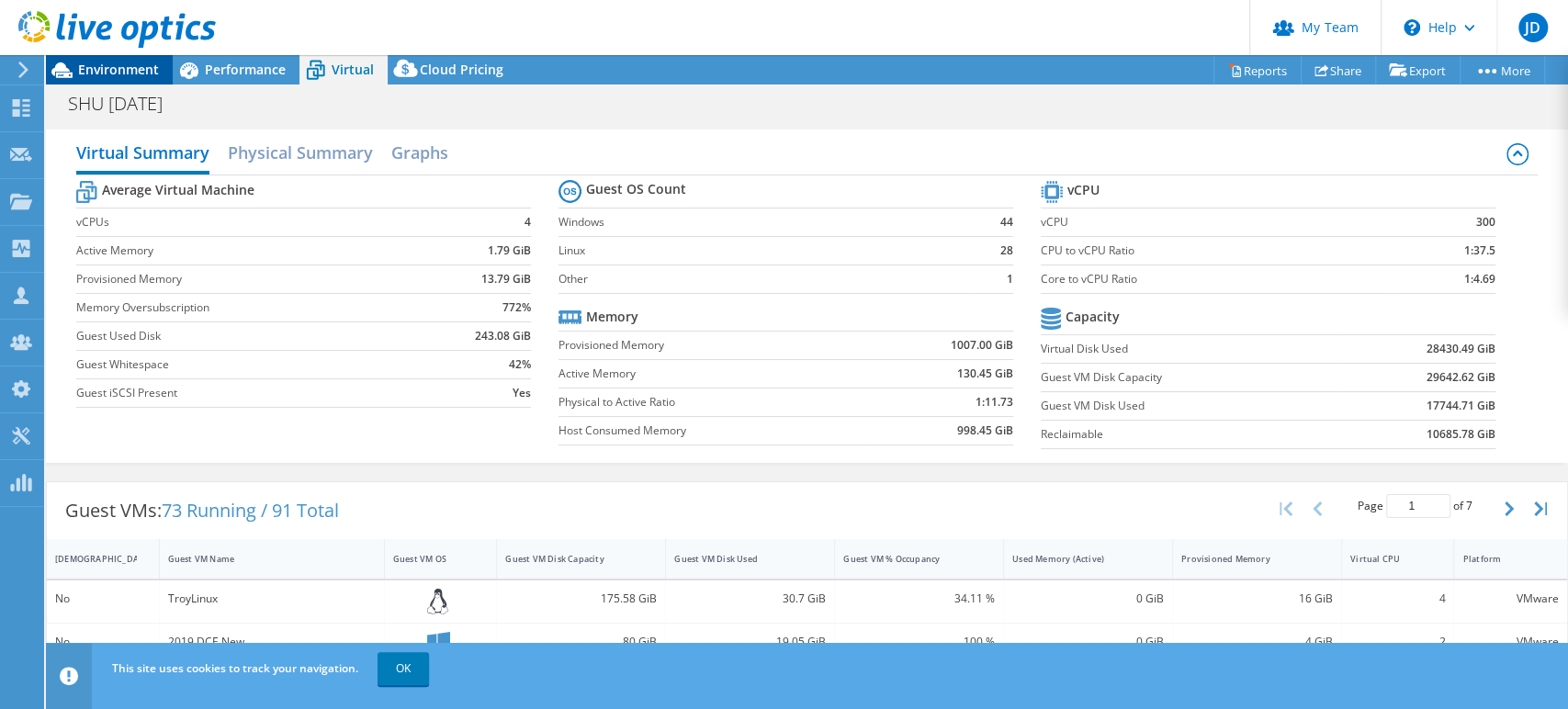
click at [128, 64] on span "Environment" at bounding box center [119, 69] width 81 height 17
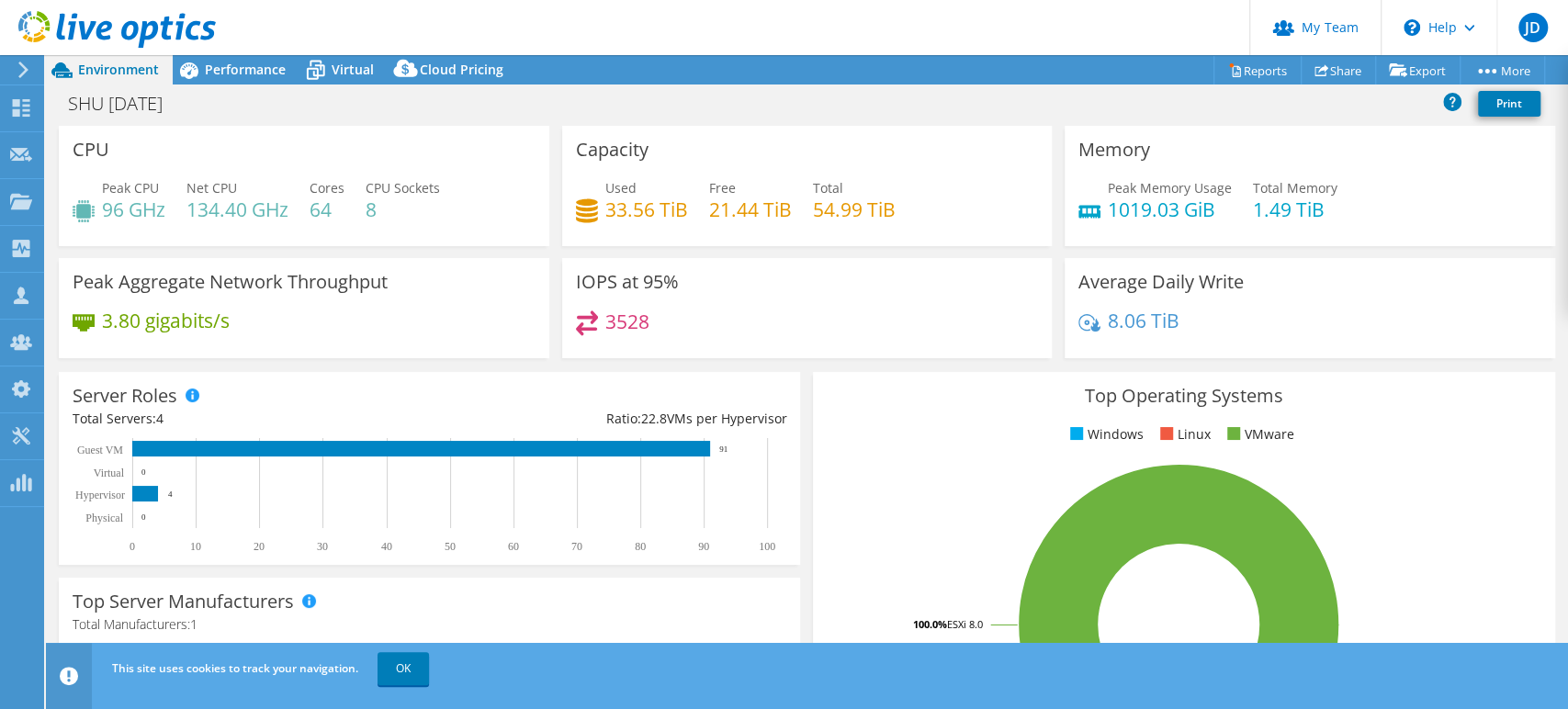
click at [233, 54] on header "JD Partner Team Admin Jeremy Duffield jduffield@advizex.com ADVIZEX TECHNOLOGIE…" at bounding box center [784, 27] width 1568 height 55
click at [230, 71] on span "Performance" at bounding box center [246, 69] width 81 height 17
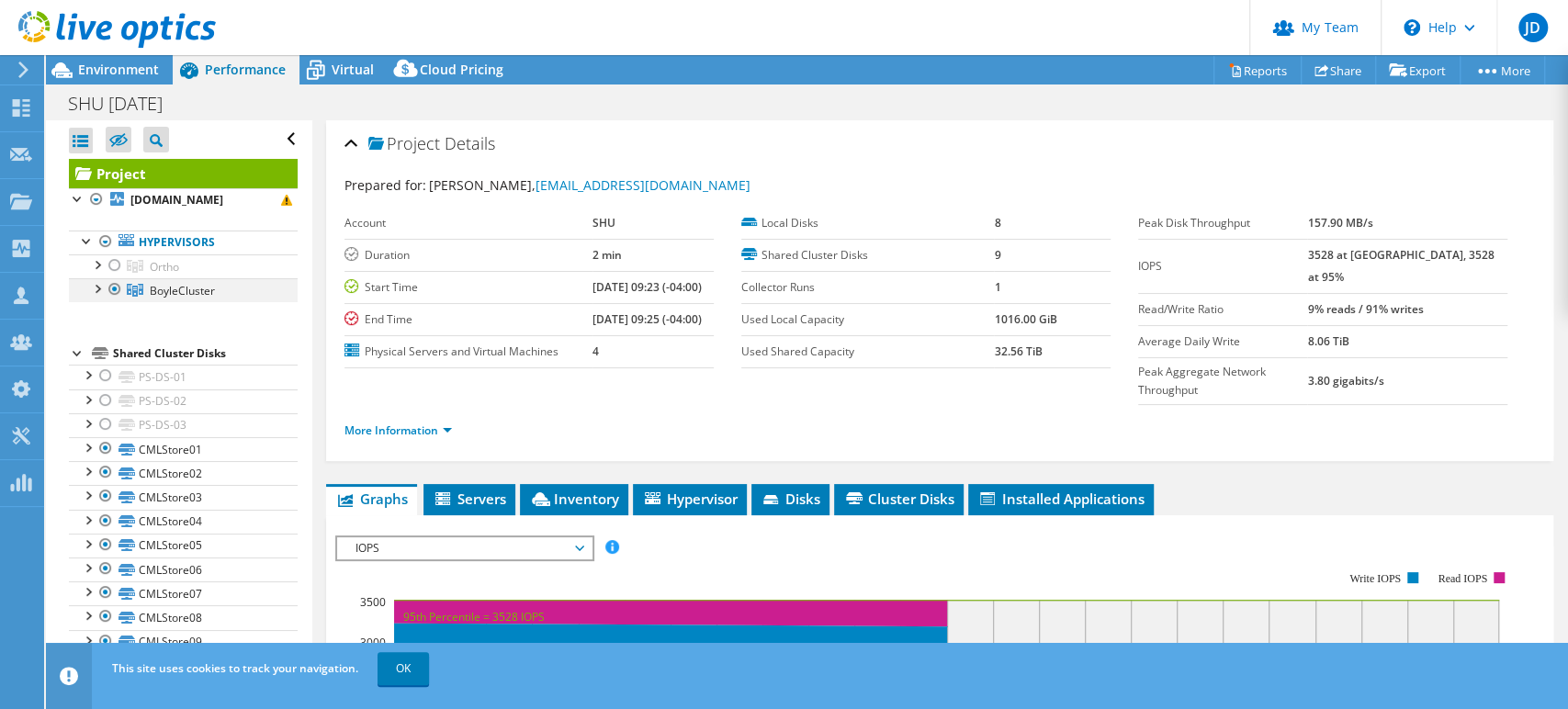
click at [92, 287] on div at bounding box center [96, 287] width 18 height 18
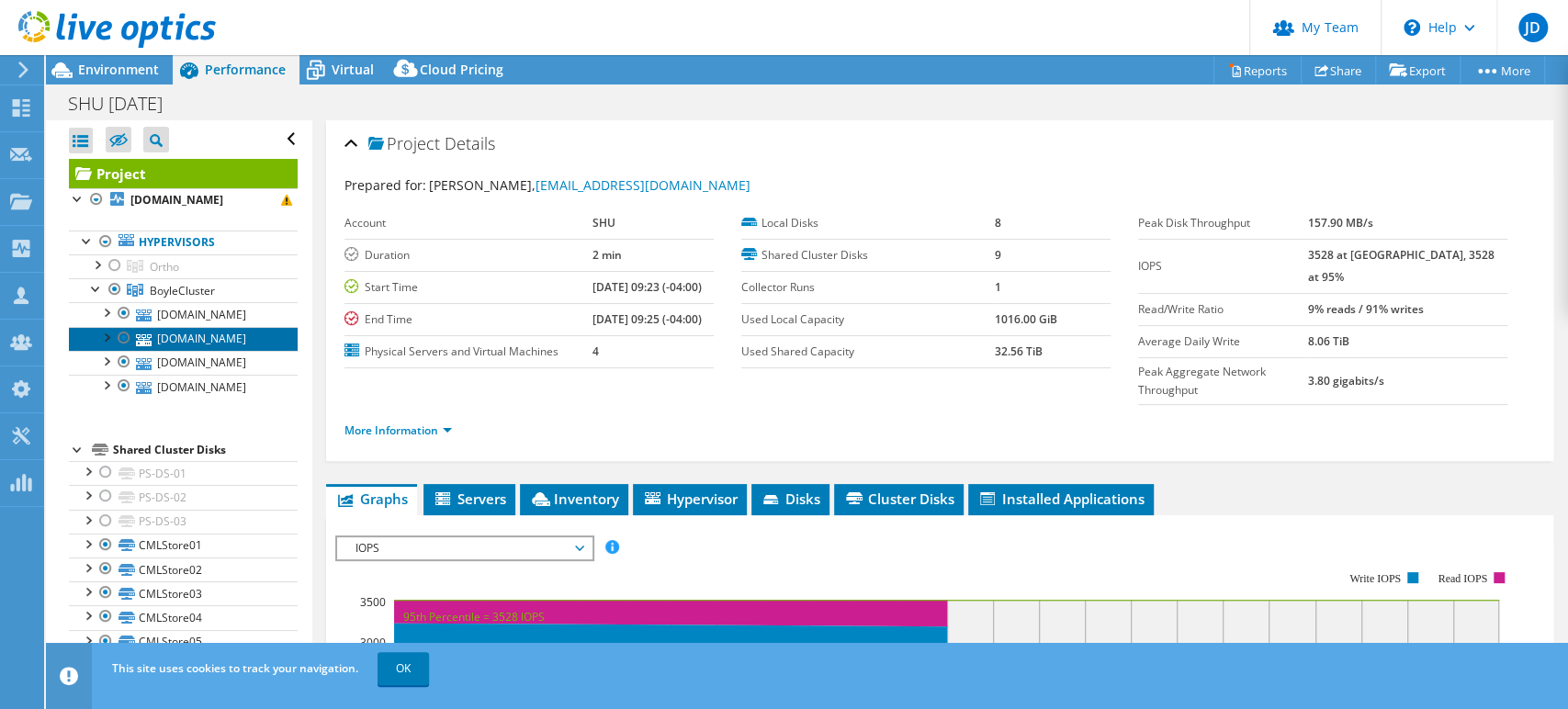
click at [204, 332] on link "vm01.setonhill.edu" at bounding box center [182, 338] width 228 height 24
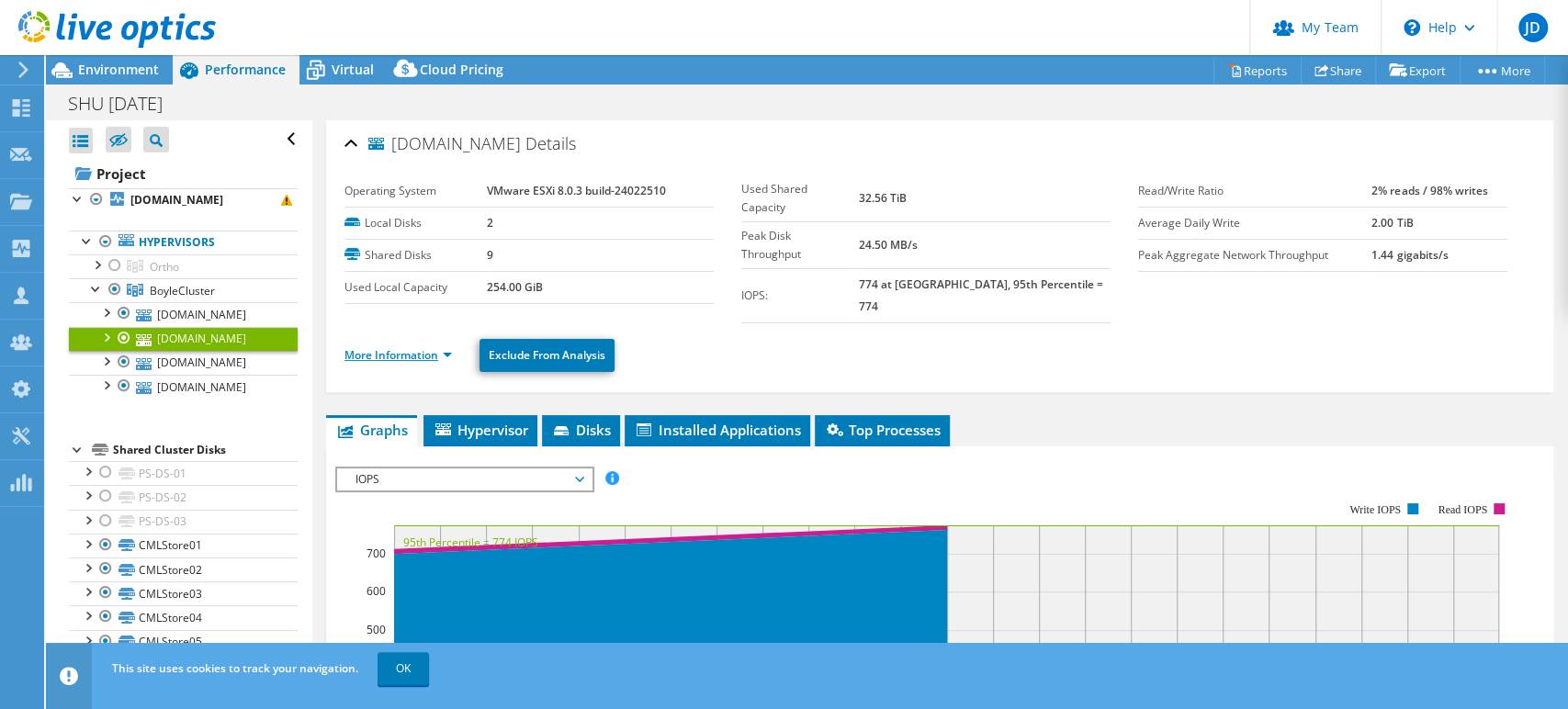
click at [450, 347] on link "More Information" at bounding box center [398, 354] width 108 height 15
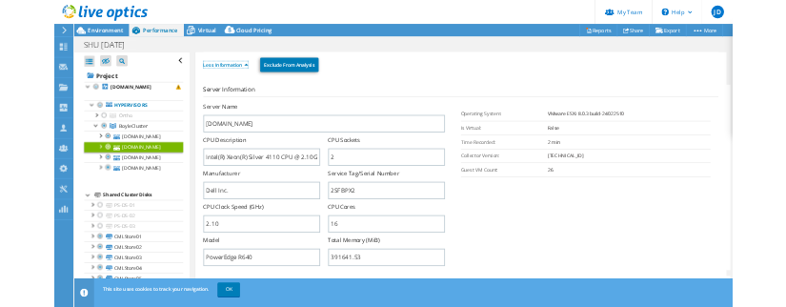
scroll to position [212, 0]
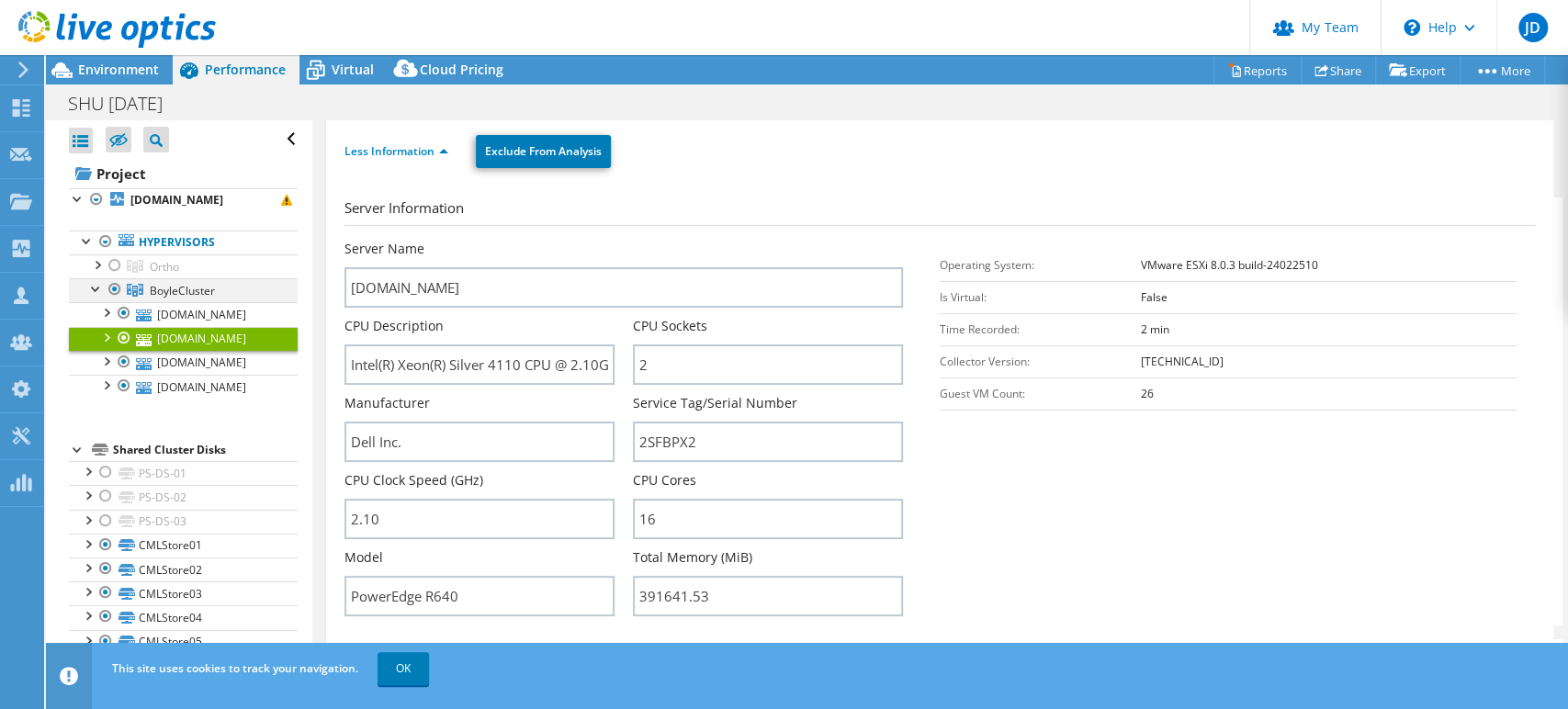
click at [115, 285] on div at bounding box center [115, 289] width 18 height 22
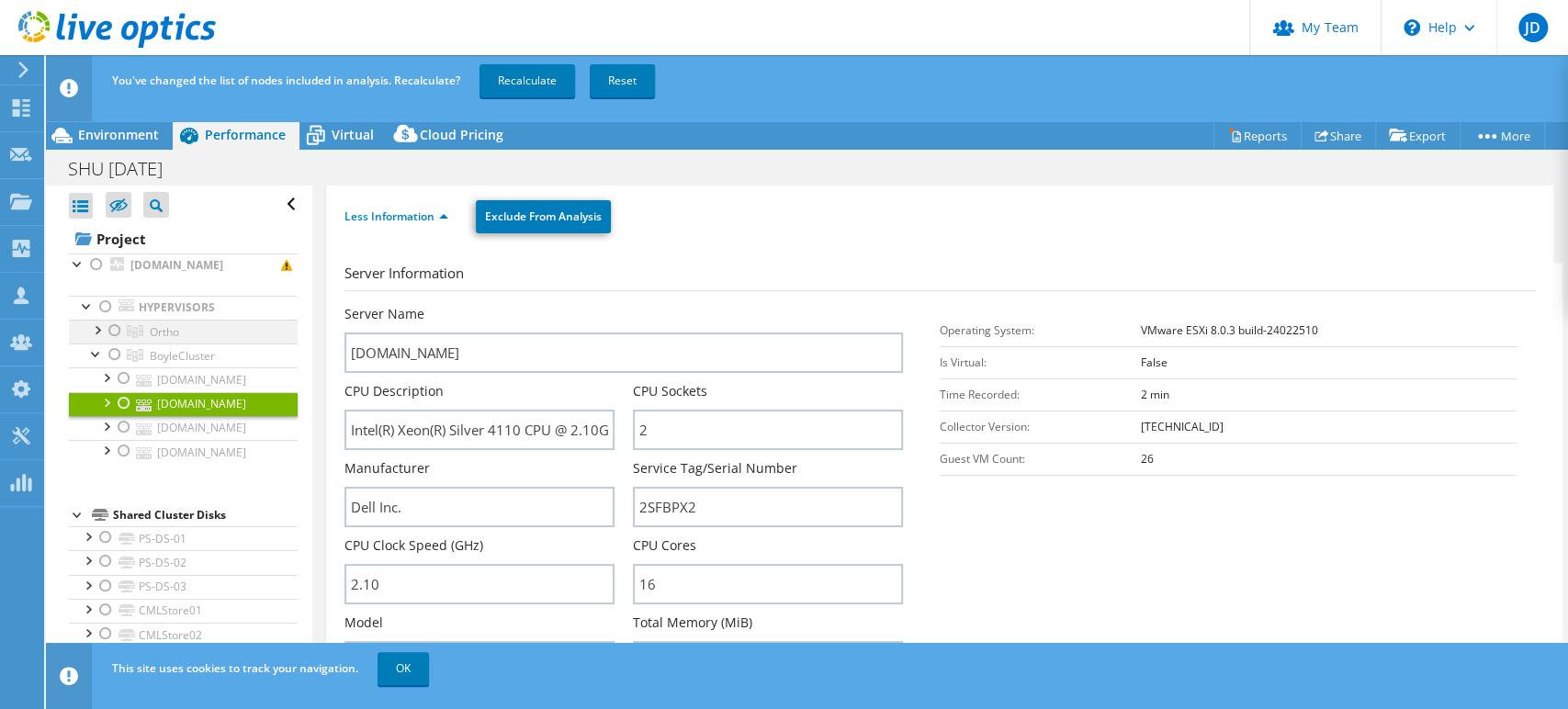
click at [116, 328] on div at bounding box center [115, 330] width 18 height 22
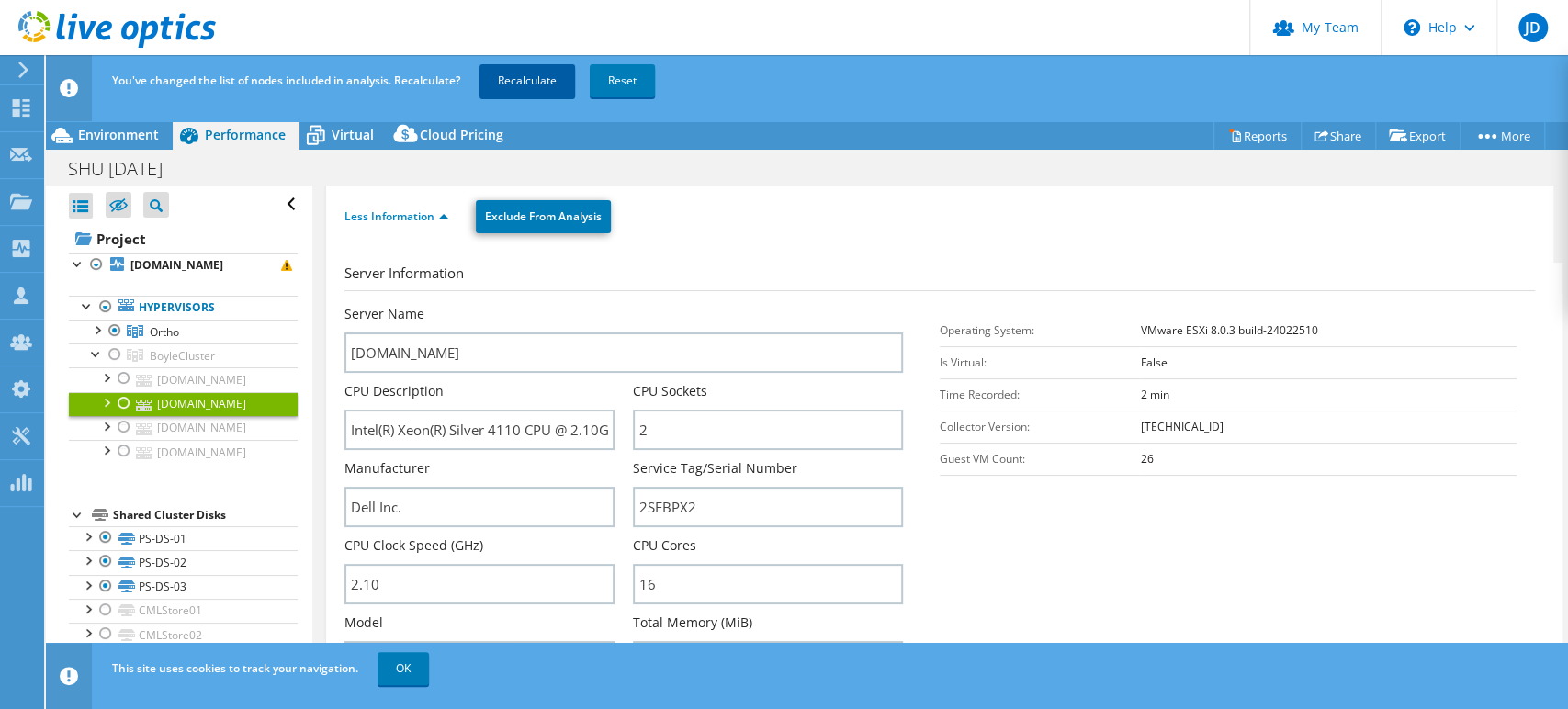
click at [525, 86] on link "Recalculate" at bounding box center [527, 81] width 95 height 33
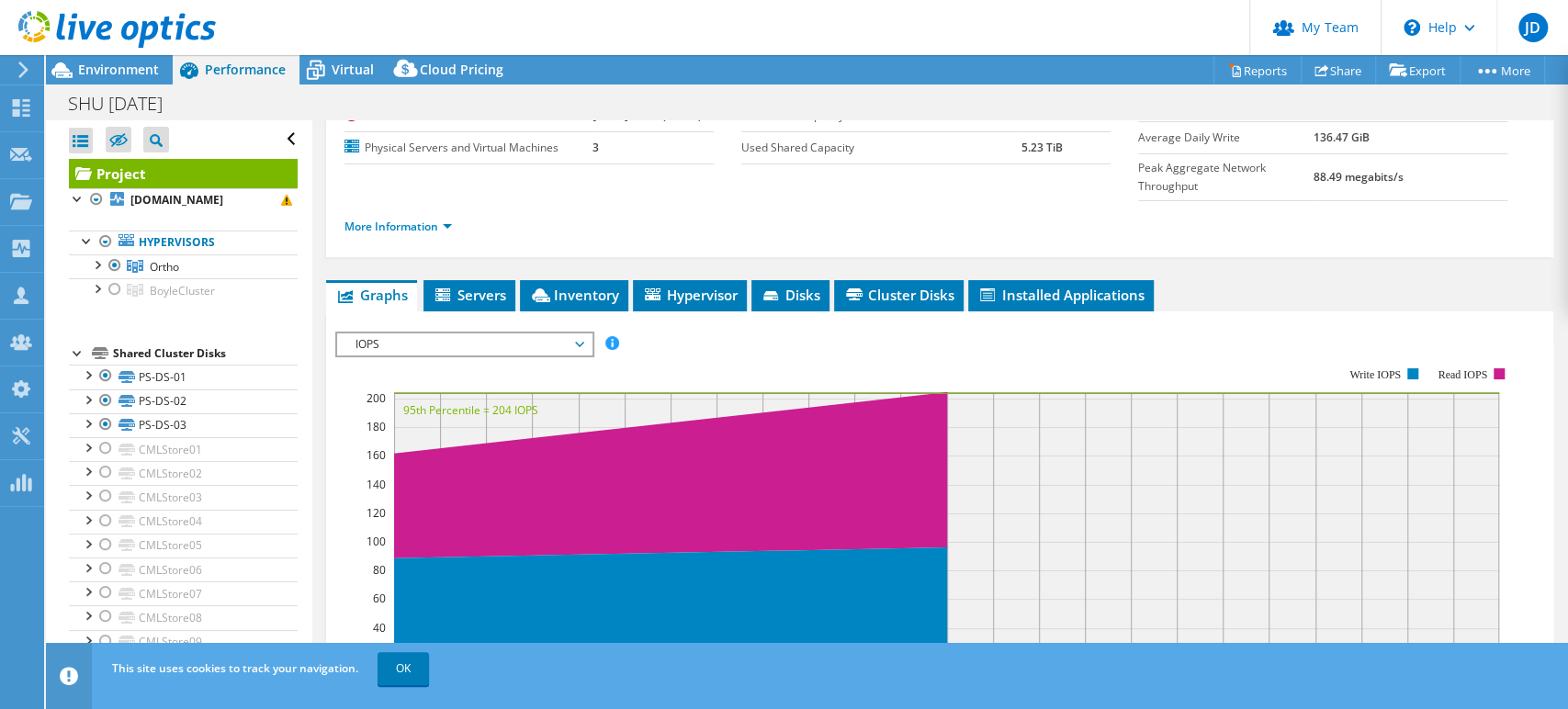
click at [117, 57] on div at bounding box center [108, 31] width 216 height 62
click at [117, 71] on span "Environment" at bounding box center [119, 69] width 81 height 17
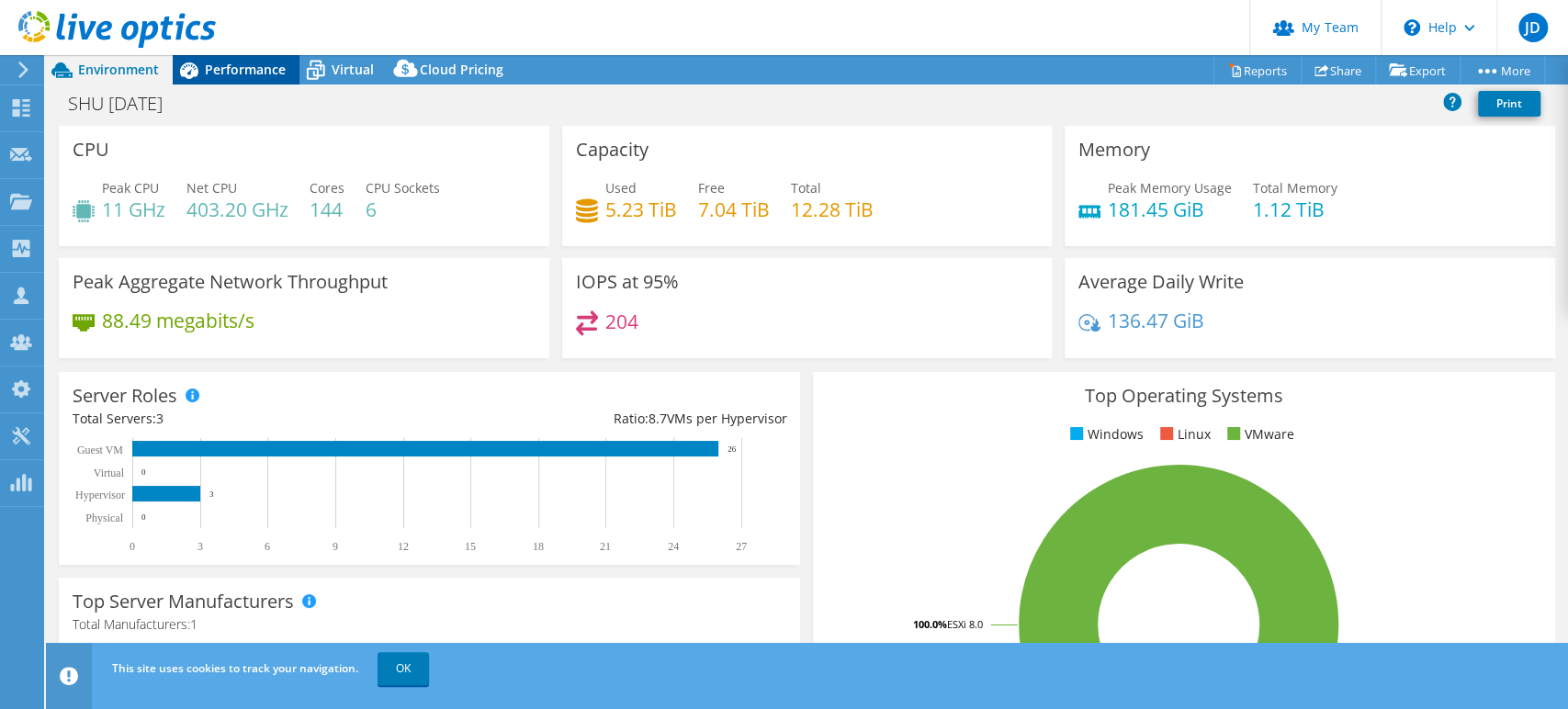
click at [249, 63] on span "Performance" at bounding box center [246, 69] width 81 height 17
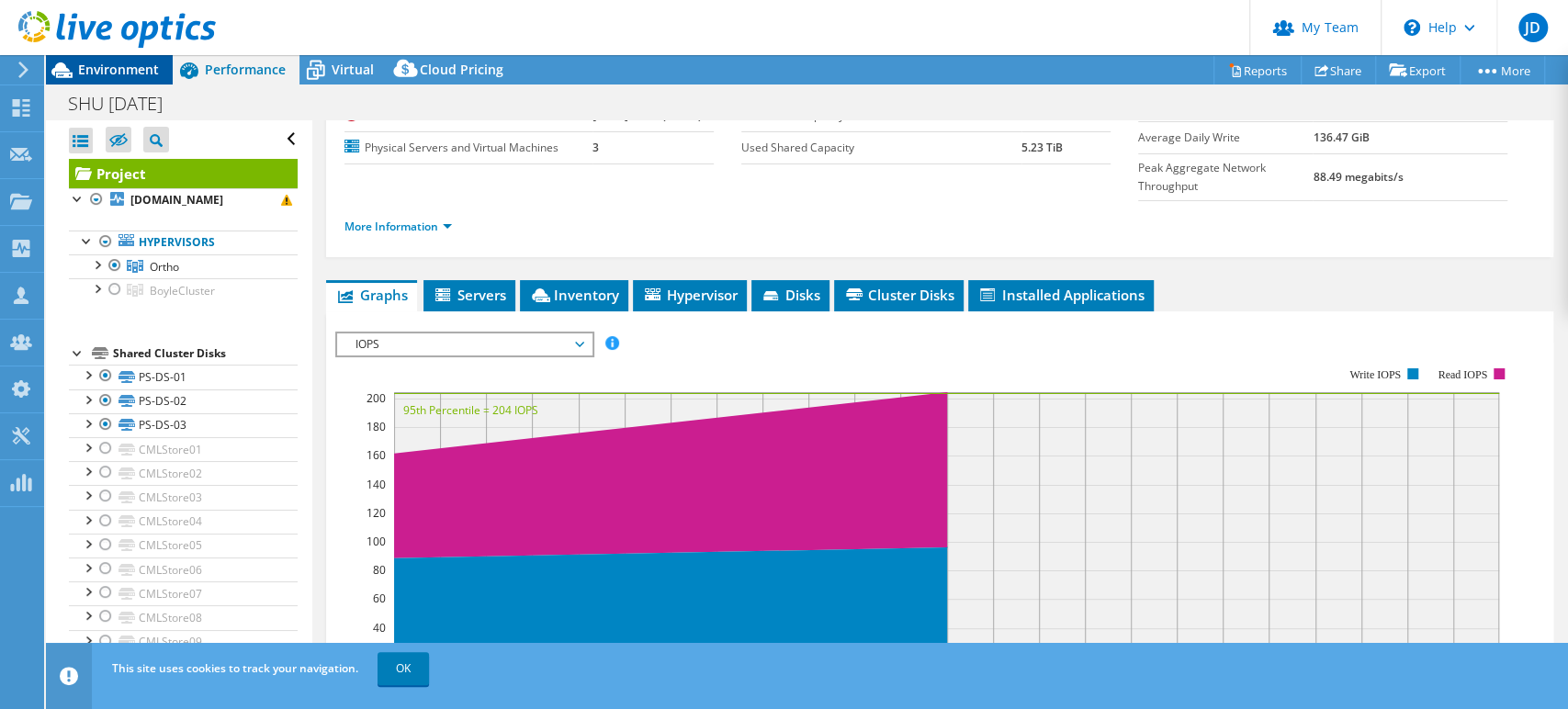
click at [128, 67] on span "Environment" at bounding box center [119, 69] width 81 height 17
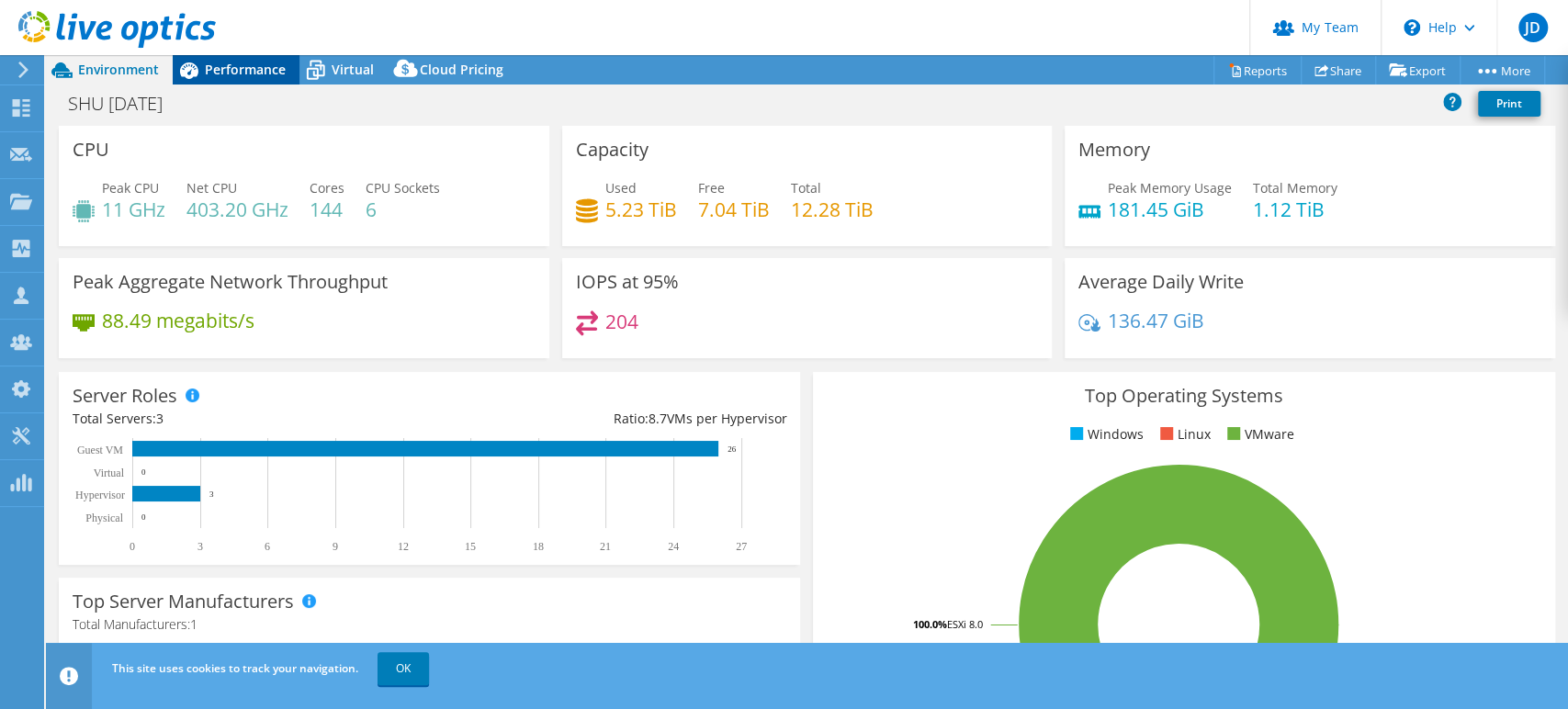
click at [265, 65] on span "Performance" at bounding box center [246, 69] width 81 height 17
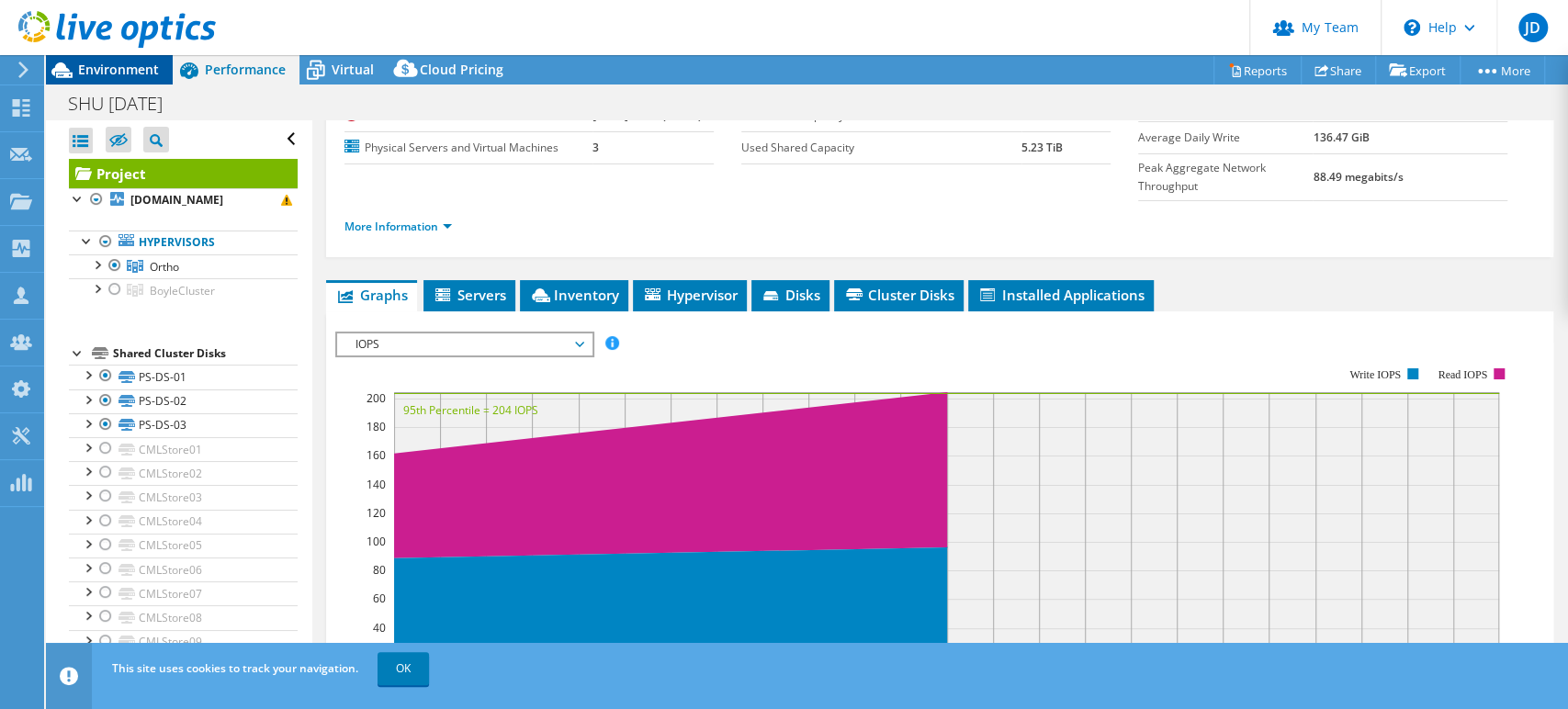
click at [103, 68] on span "Environment" at bounding box center [119, 69] width 81 height 17
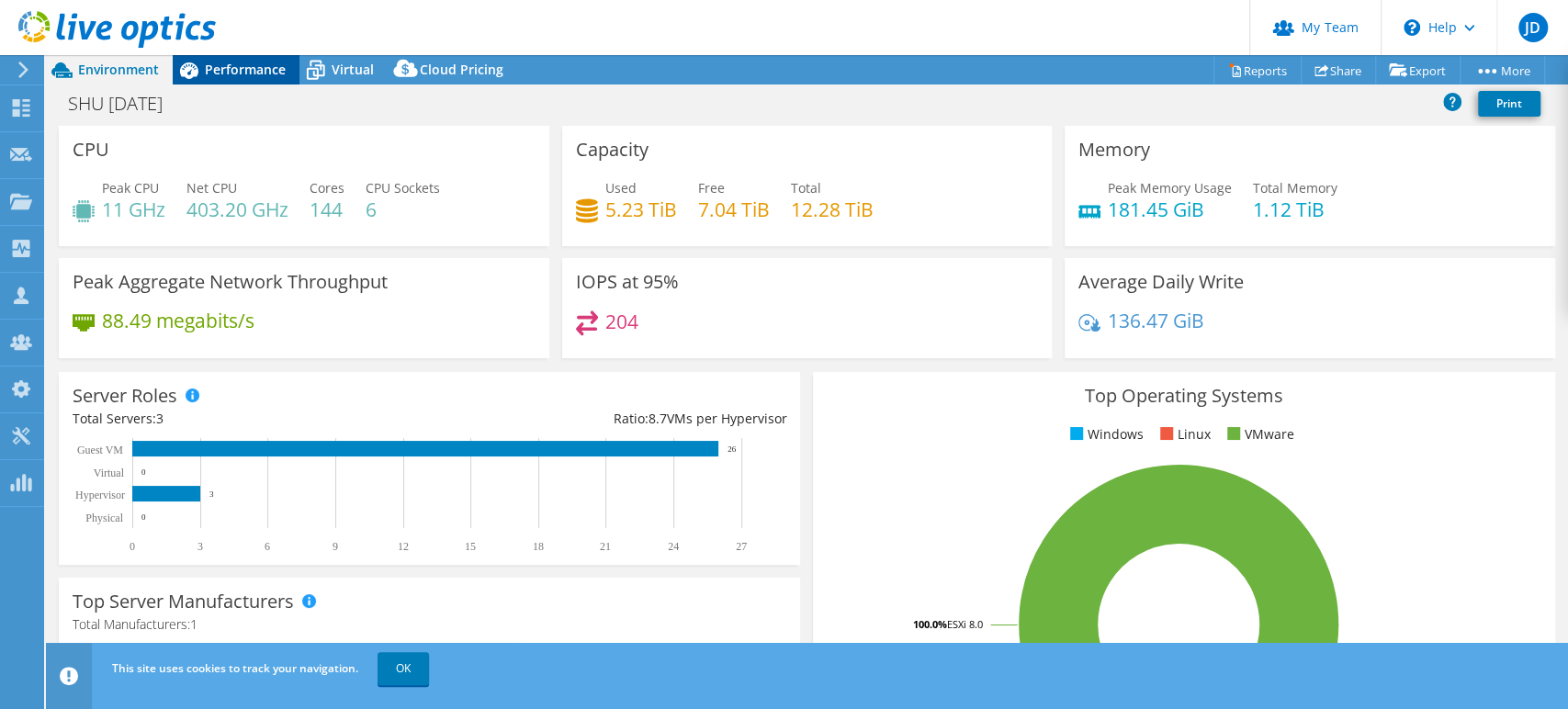
click at [220, 75] on span "Performance" at bounding box center [246, 69] width 81 height 17
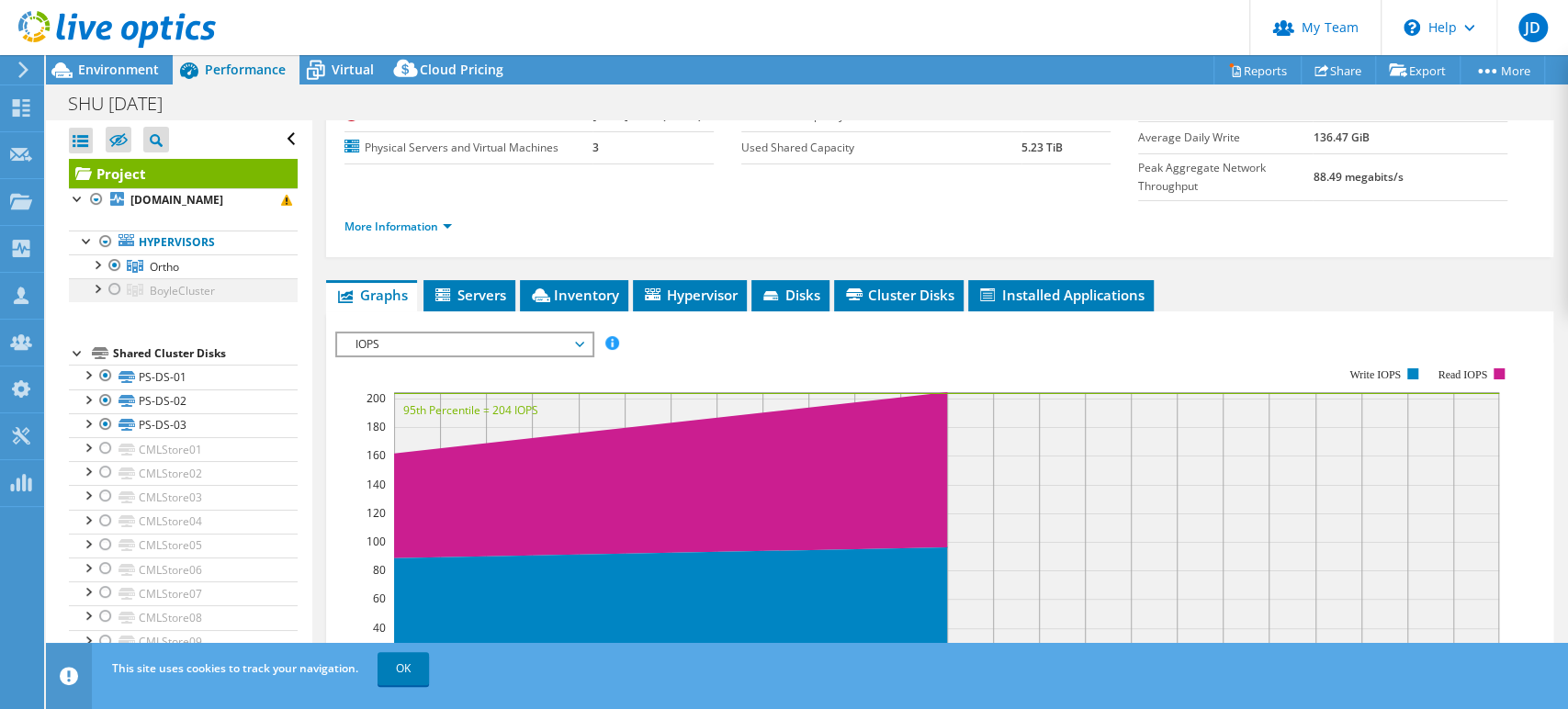
click at [108, 286] on div at bounding box center [115, 289] width 18 height 22
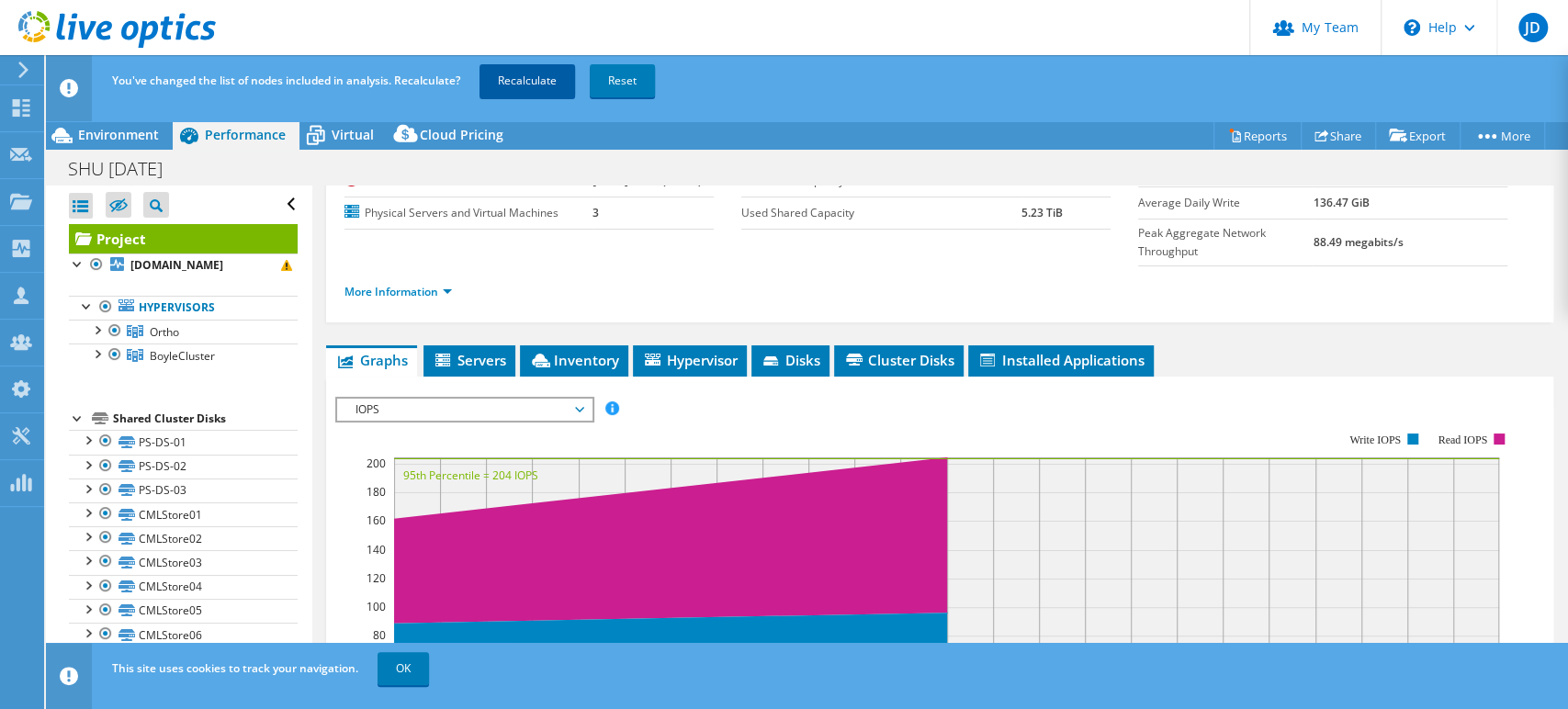
click at [546, 72] on link "Recalculate" at bounding box center [527, 81] width 95 height 33
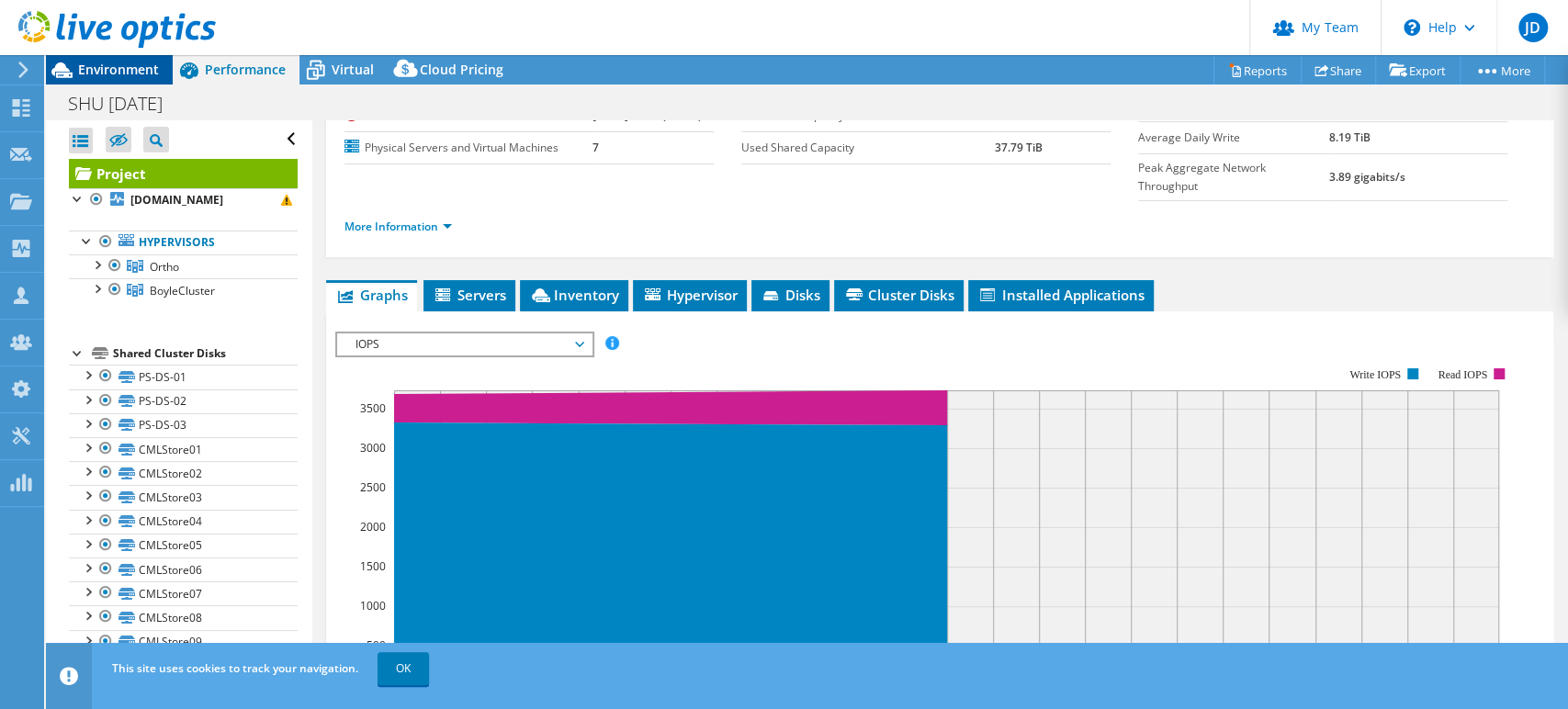
click at [121, 64] on span "Environment" at bounding box center [119, 69] width 81 height 17
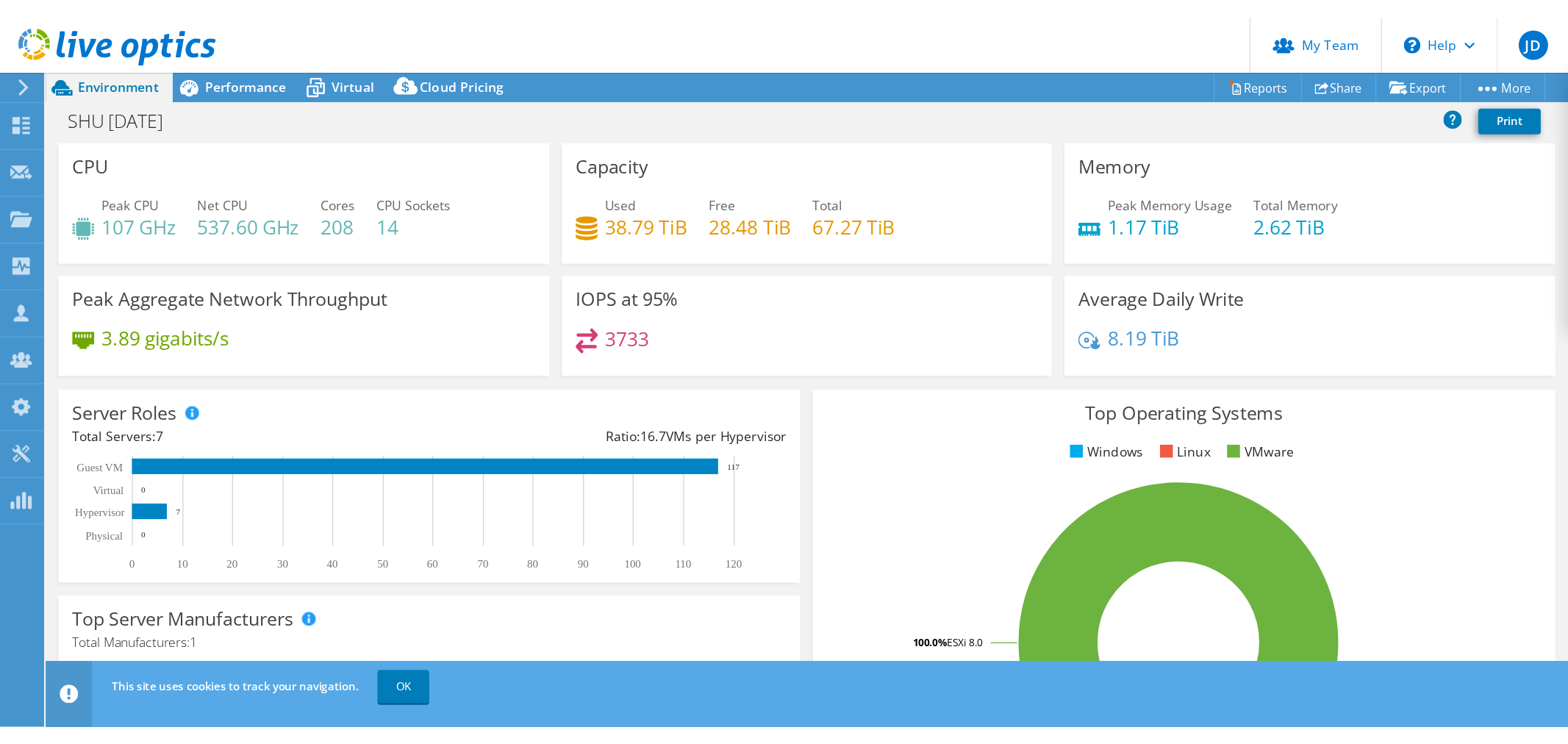
scroll to position [0, 0]
